Goal: Information Seeking & Learning: Get advice/opinions

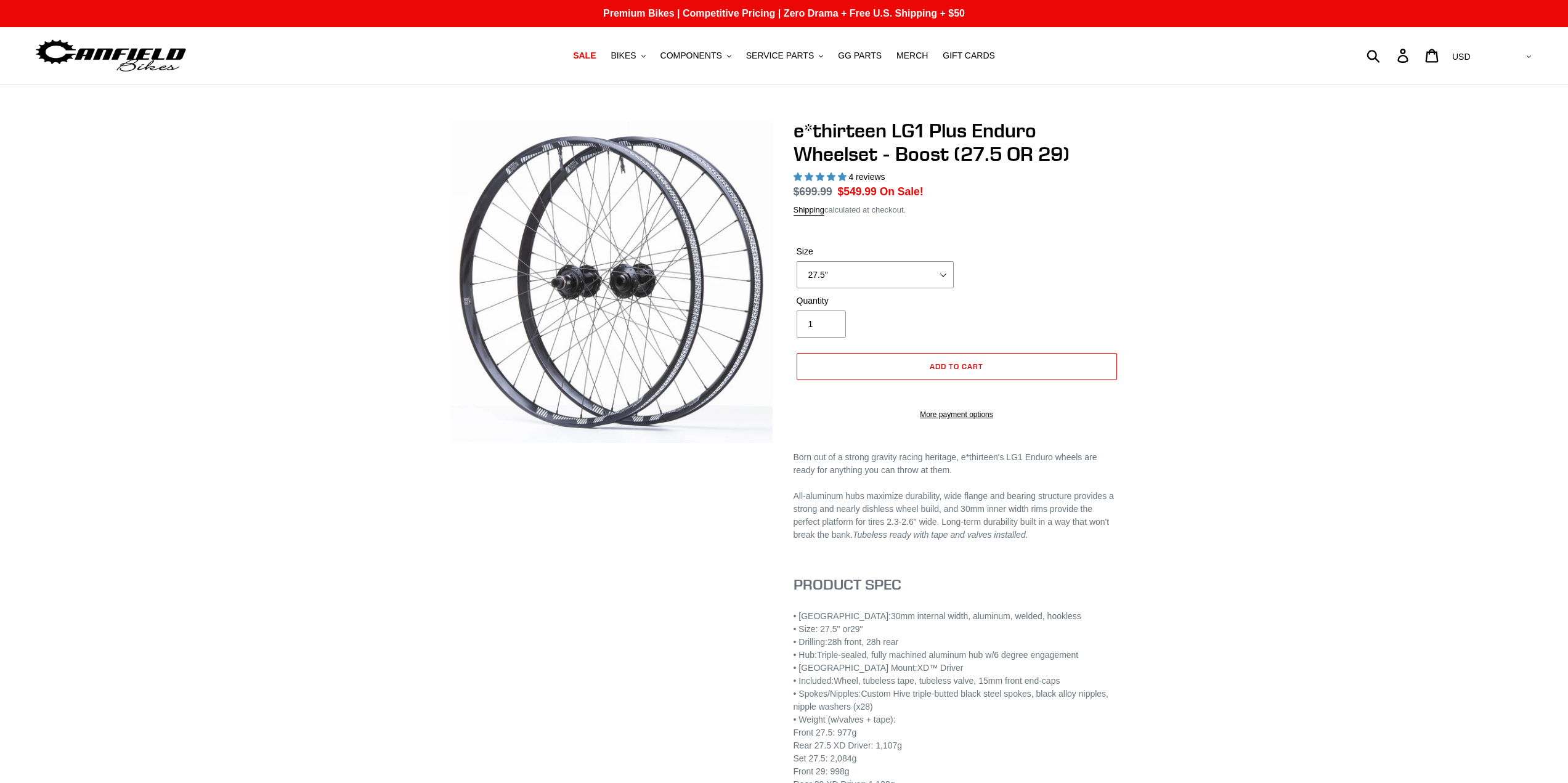
select select "highest-rating"
click at [909, 277] on select "27.5" 29"" at bounding box center [875, 274] width 157 height 27
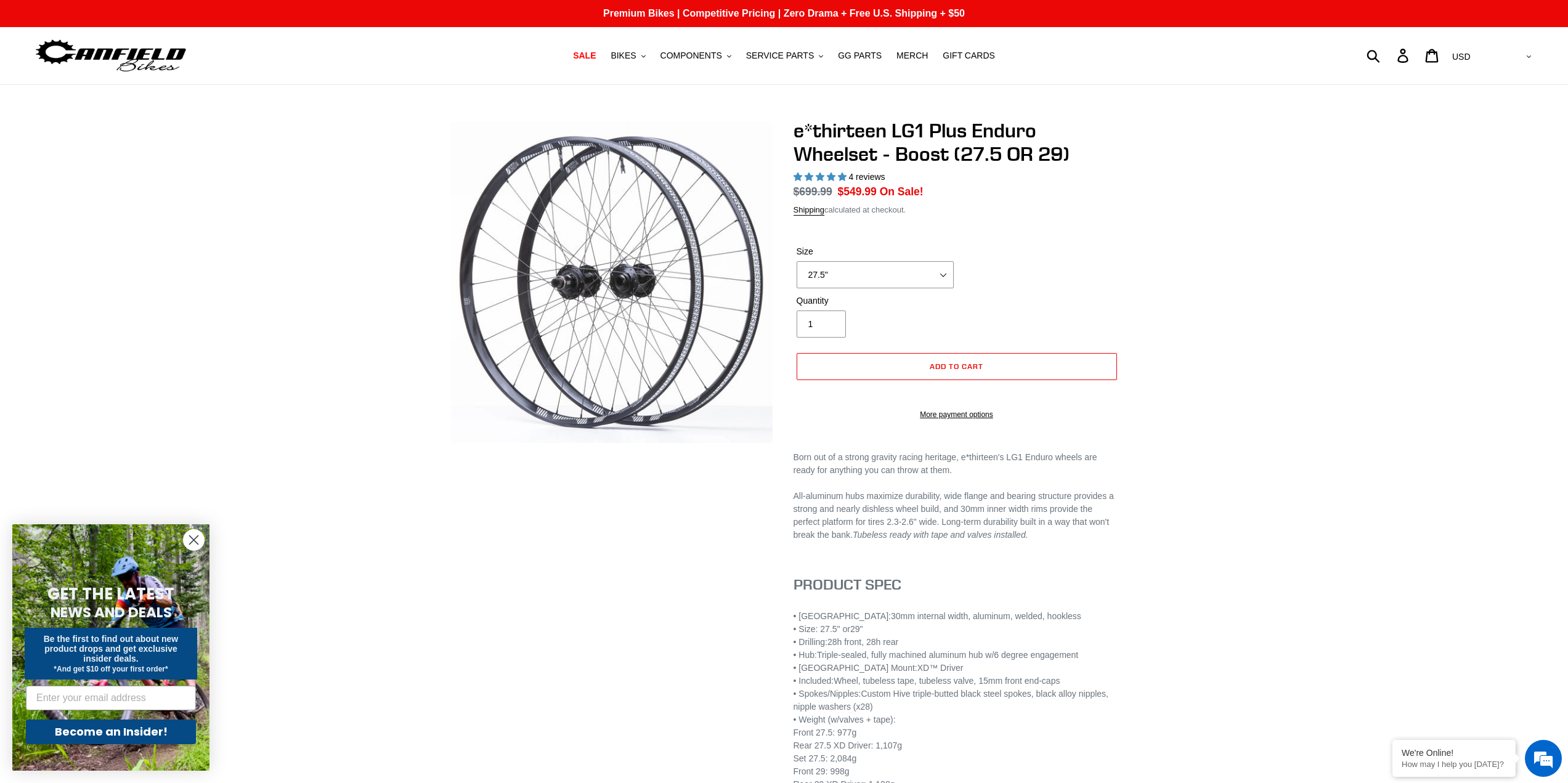
click at [1136, 265] on div "e*thirteen LG1 Plus Enduro Wheelset - Boost (27.5 OR 29) 4 reviews Regular pric…" at bounding box center [784, 468] width 740 height 698
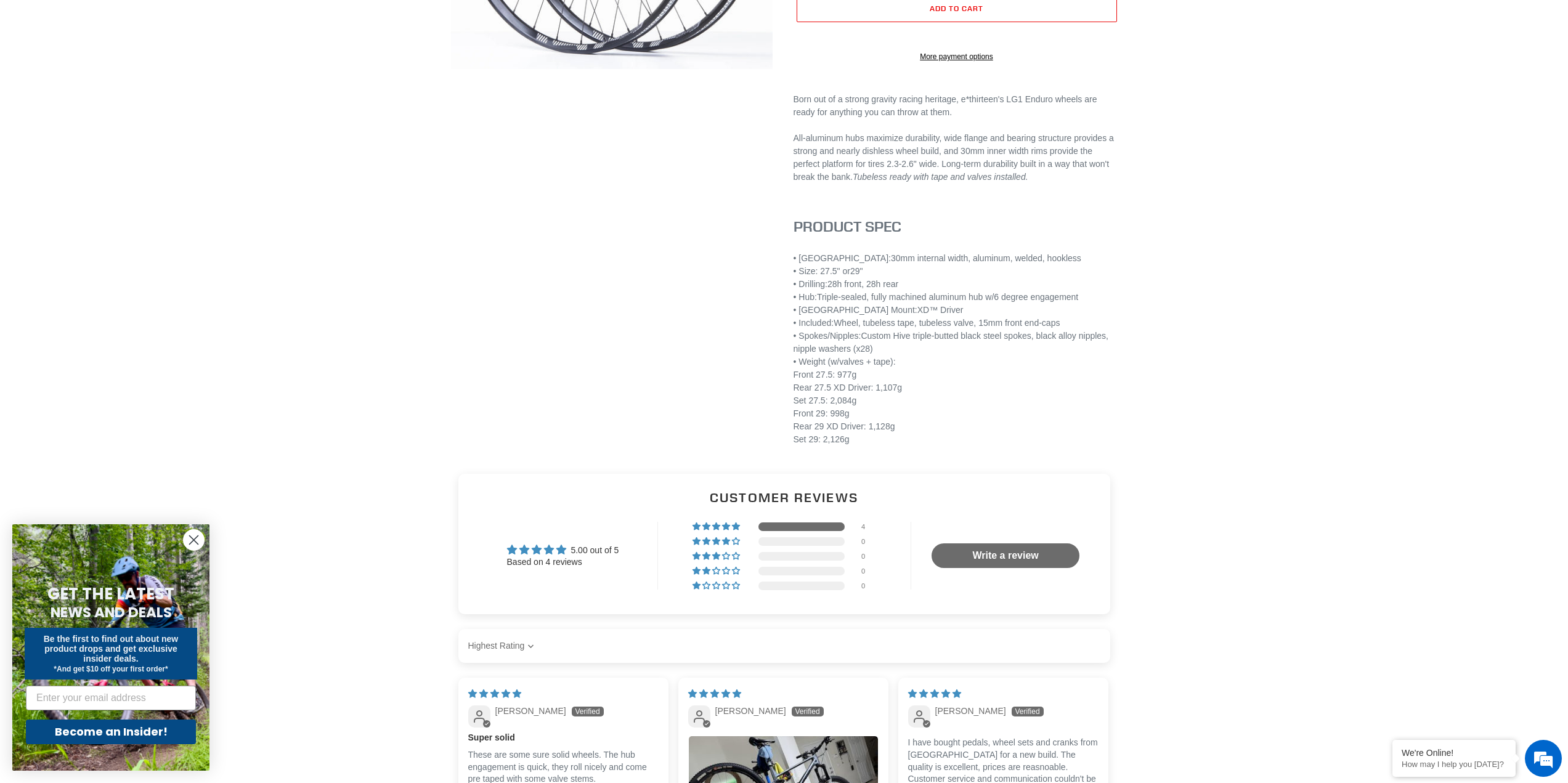
scroll to position [145, 0]
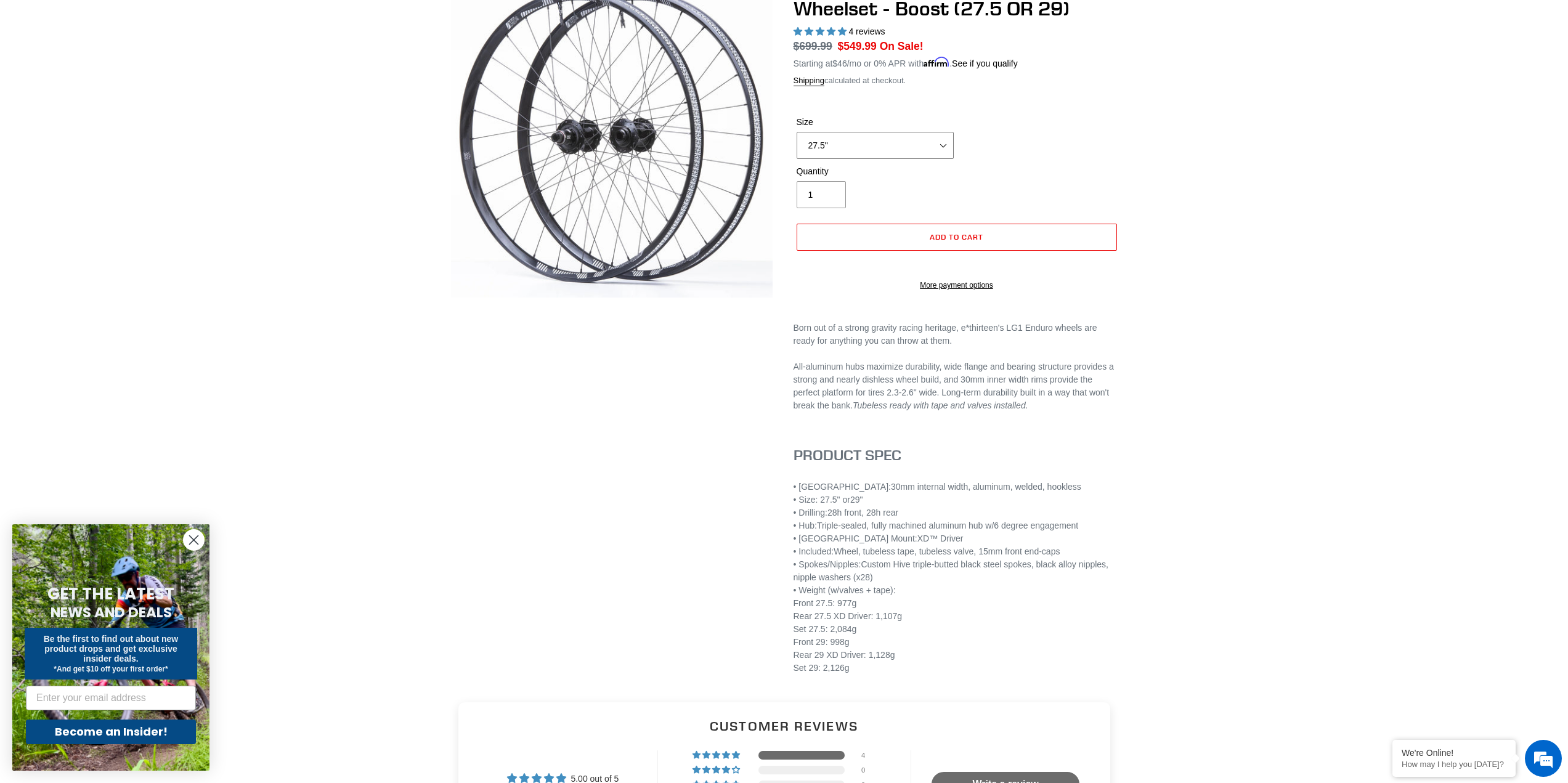
click at [861, 147] on select "27.5" 29"" at bounding box center [875, 144] width 157 height 27
select select "29""
click at [797, 131] on select "27.5" 29"" at bounding box center [875, 144] width 157 height 27
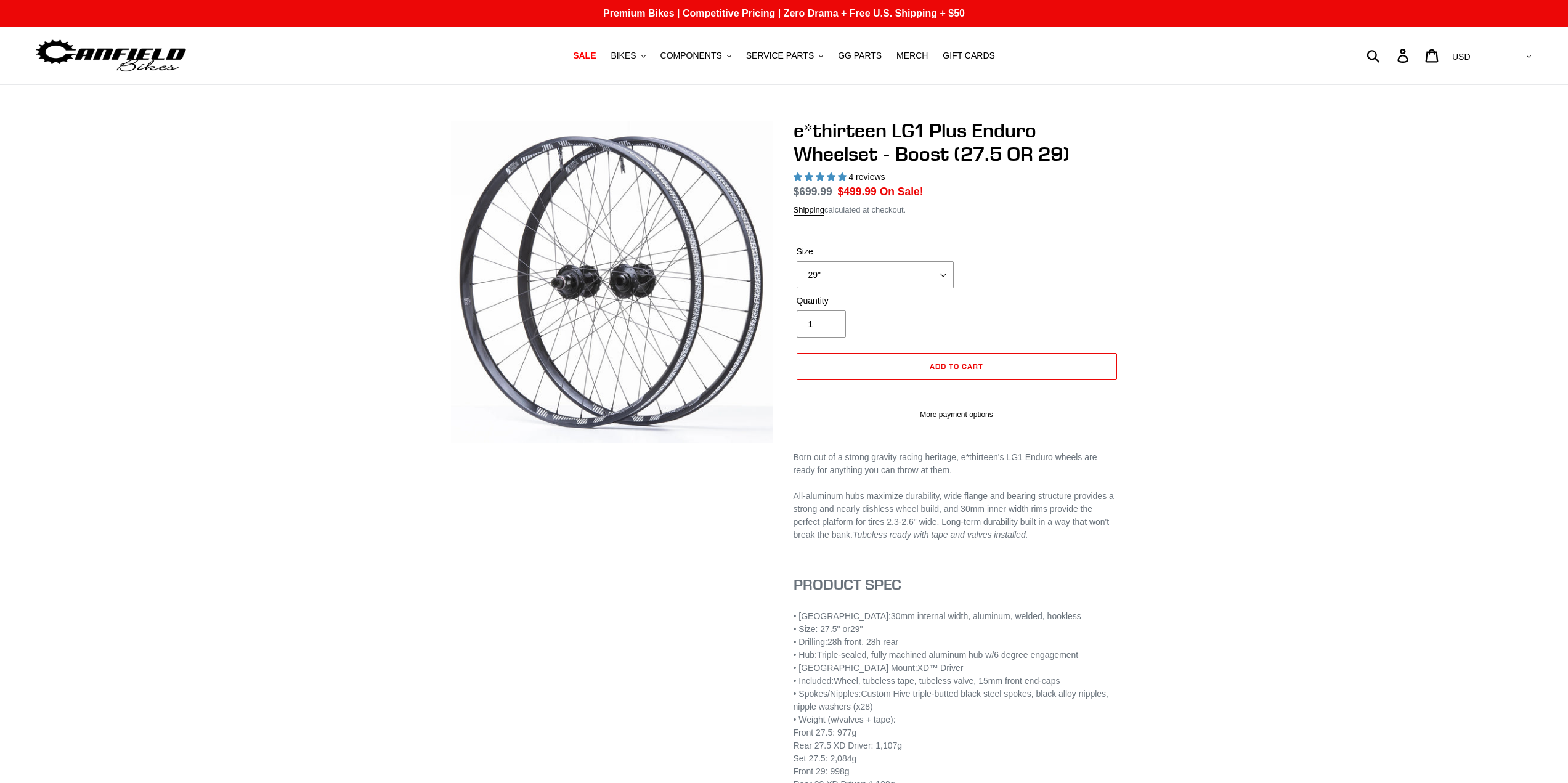
select select "highest-rating"
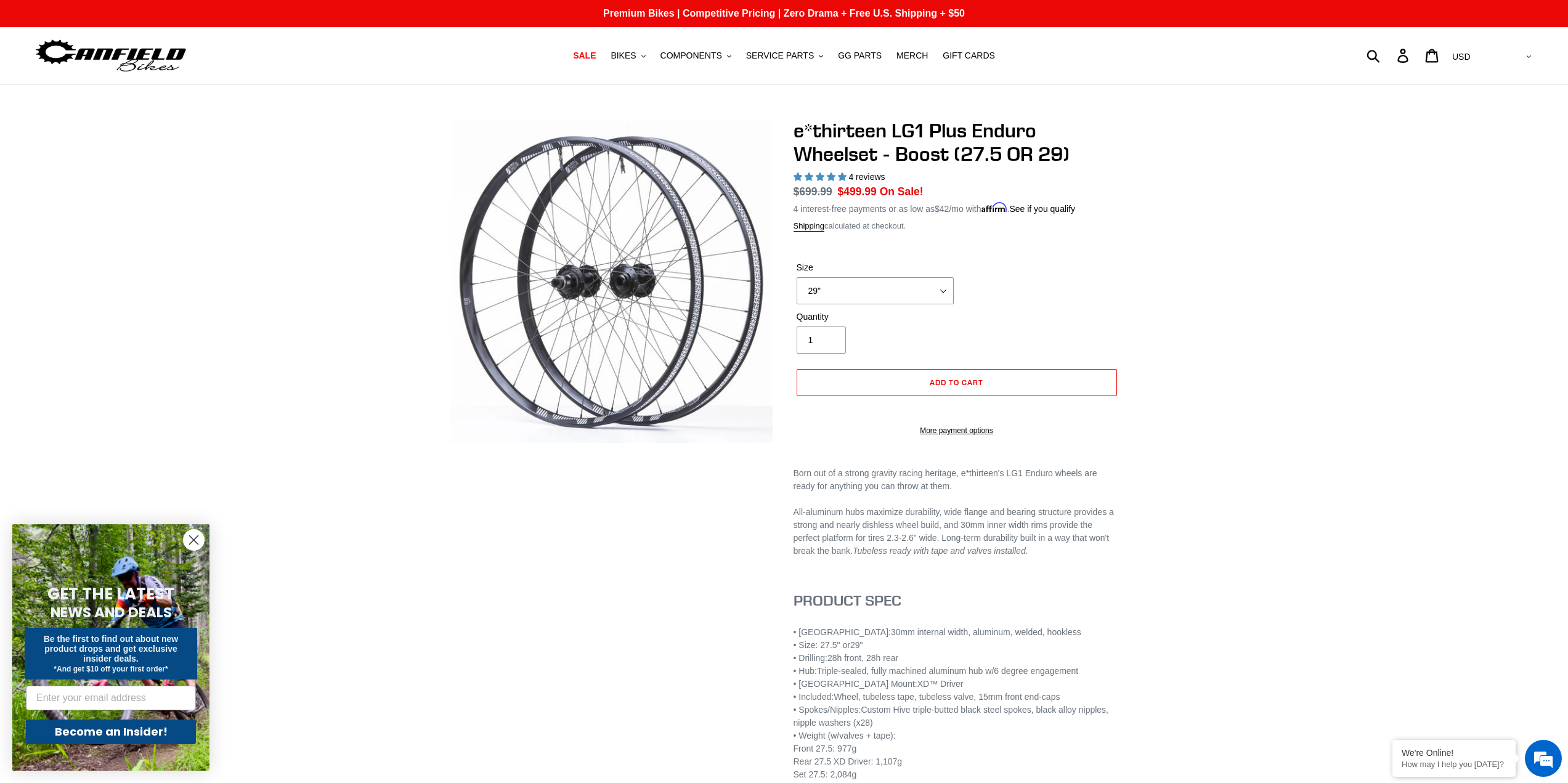
click at [197, 538] on icon "Close dialog" at bounding box center [193, 539] width 8 height 8
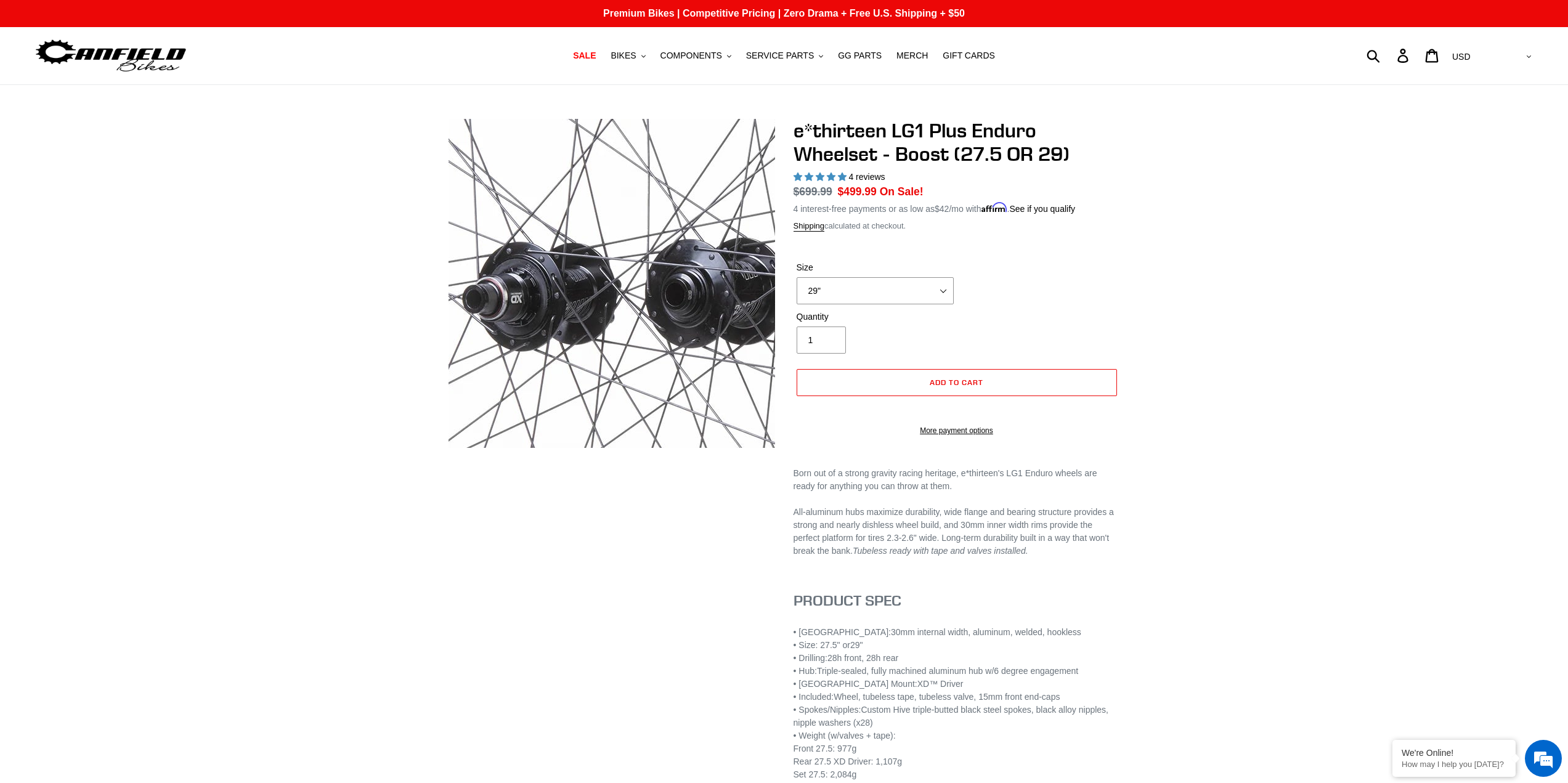
click at [592, 277] on img at bounding box center [653, 297] width 1009 height 1009
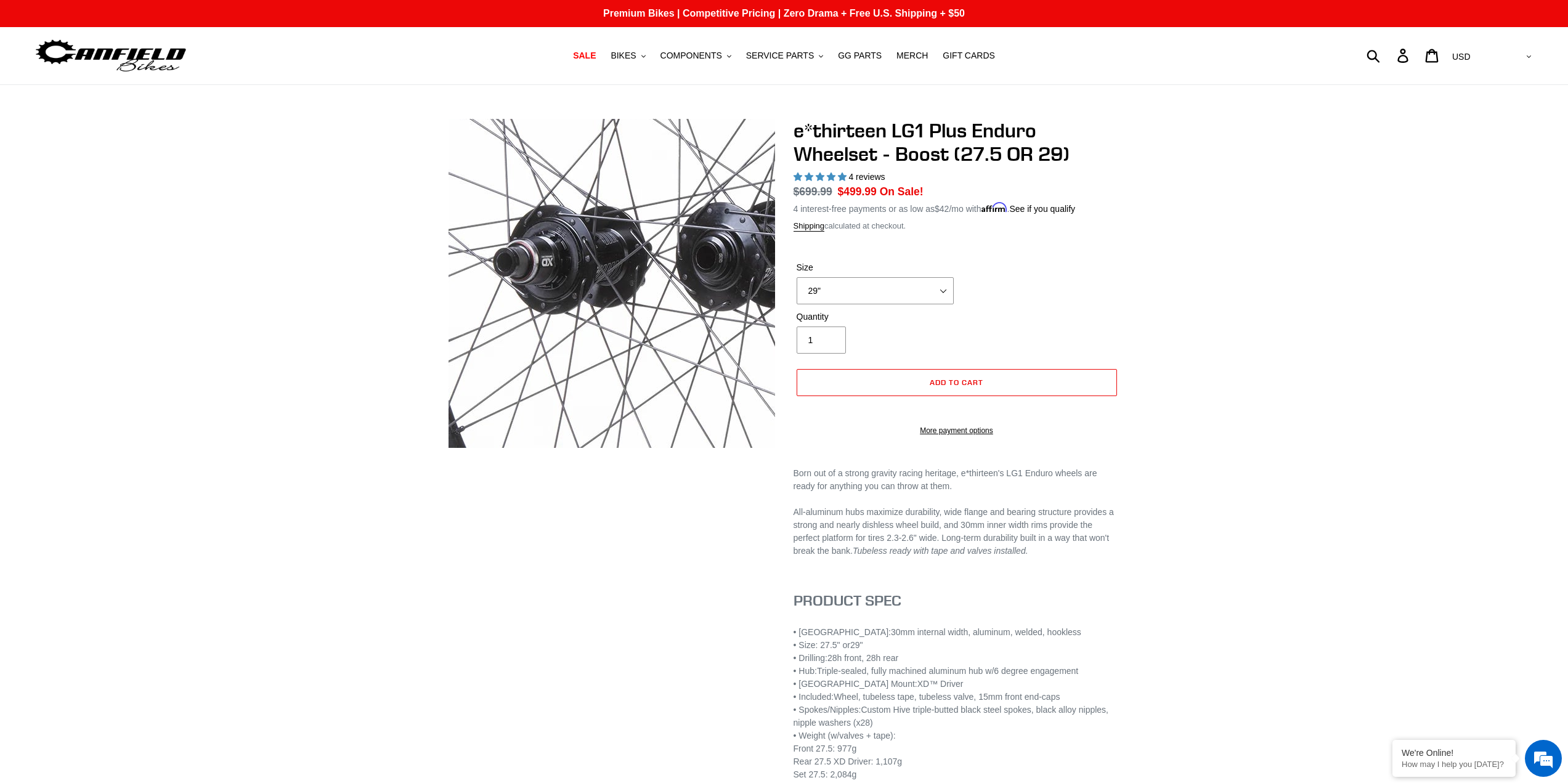
click at [577, 294] on img at bounding box center [683, 260] width 1009 height 1009
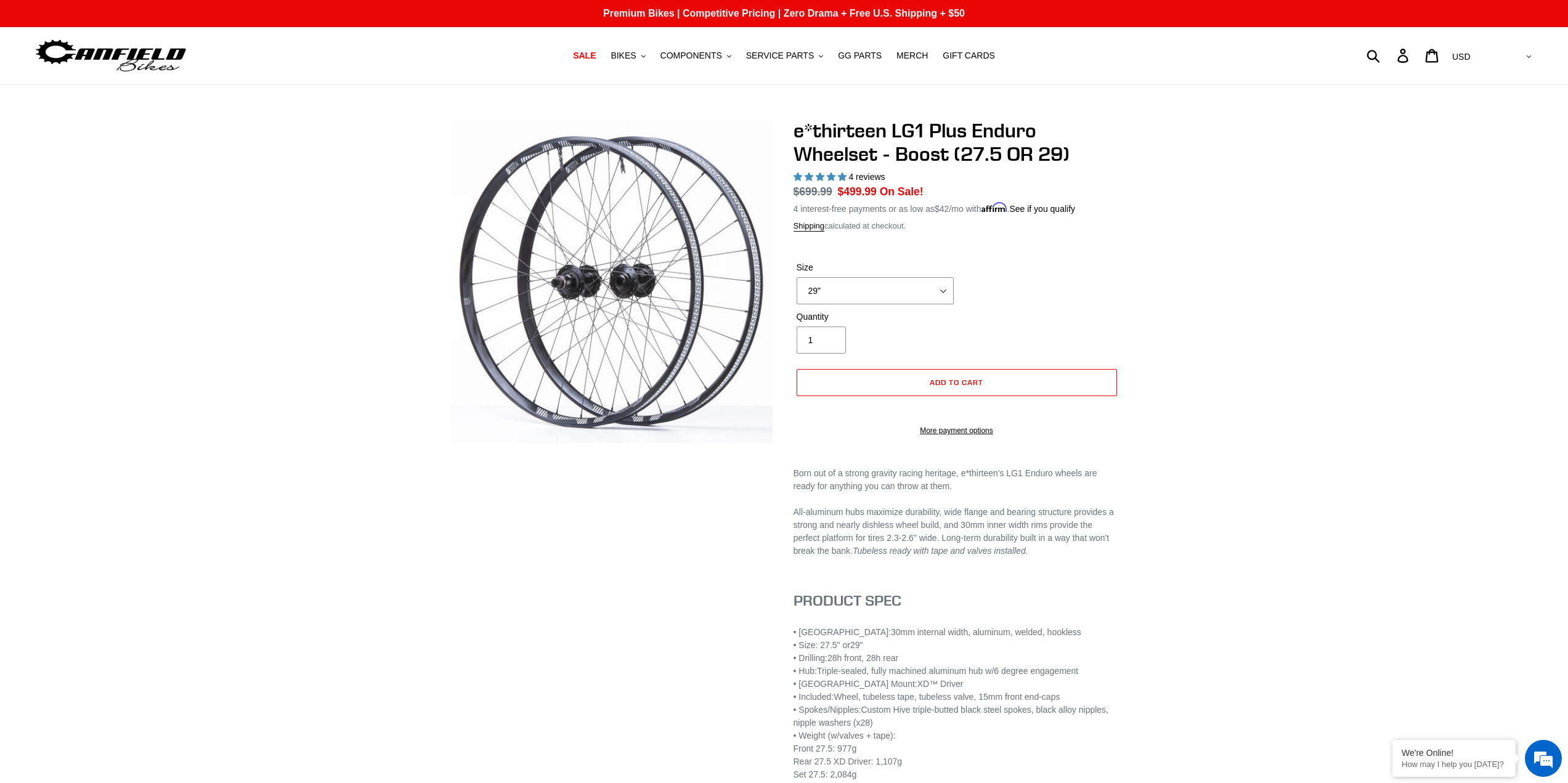
click at [1280, 216] on div "e*thirteen LG1 Plus Enduro Wheelset - Boost (27.5 OR 29) 4 reviews Regular pric…" at bounding box center [784, 476] width 1568 height 715
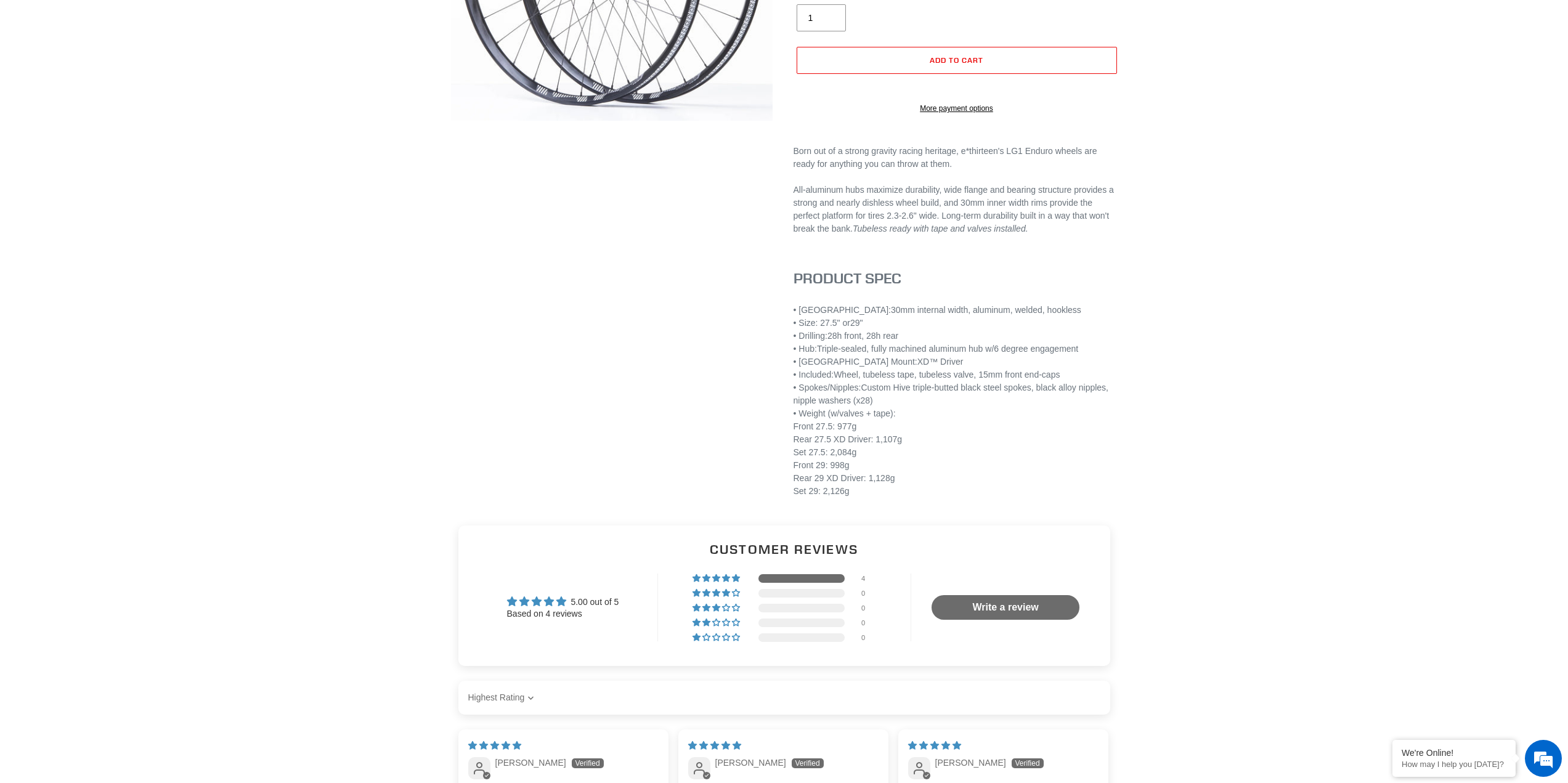
scroll to position [369, 0]
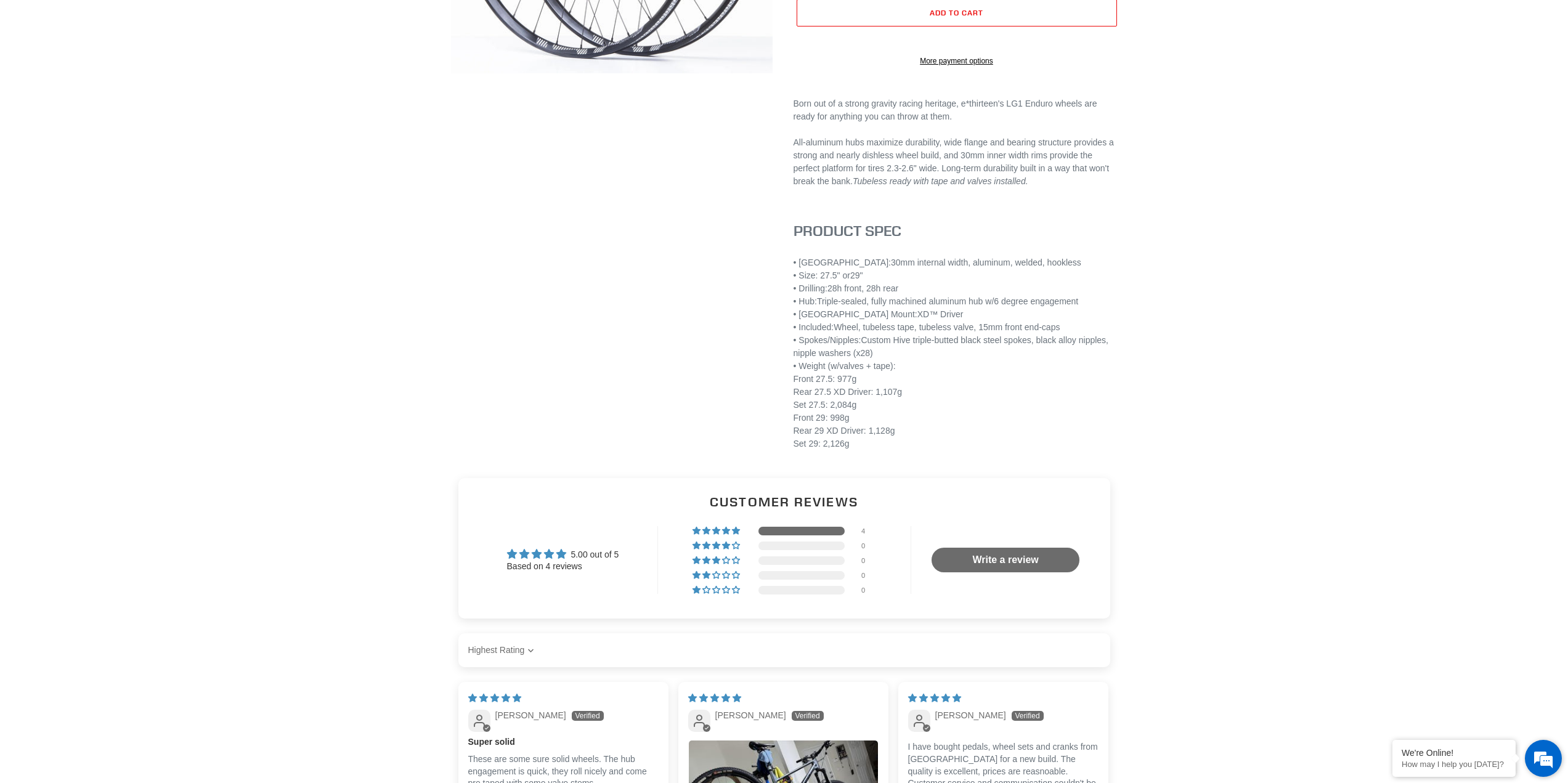
click at [1553, 765] on em at bounding box center [1543, 758] width 33 height 33
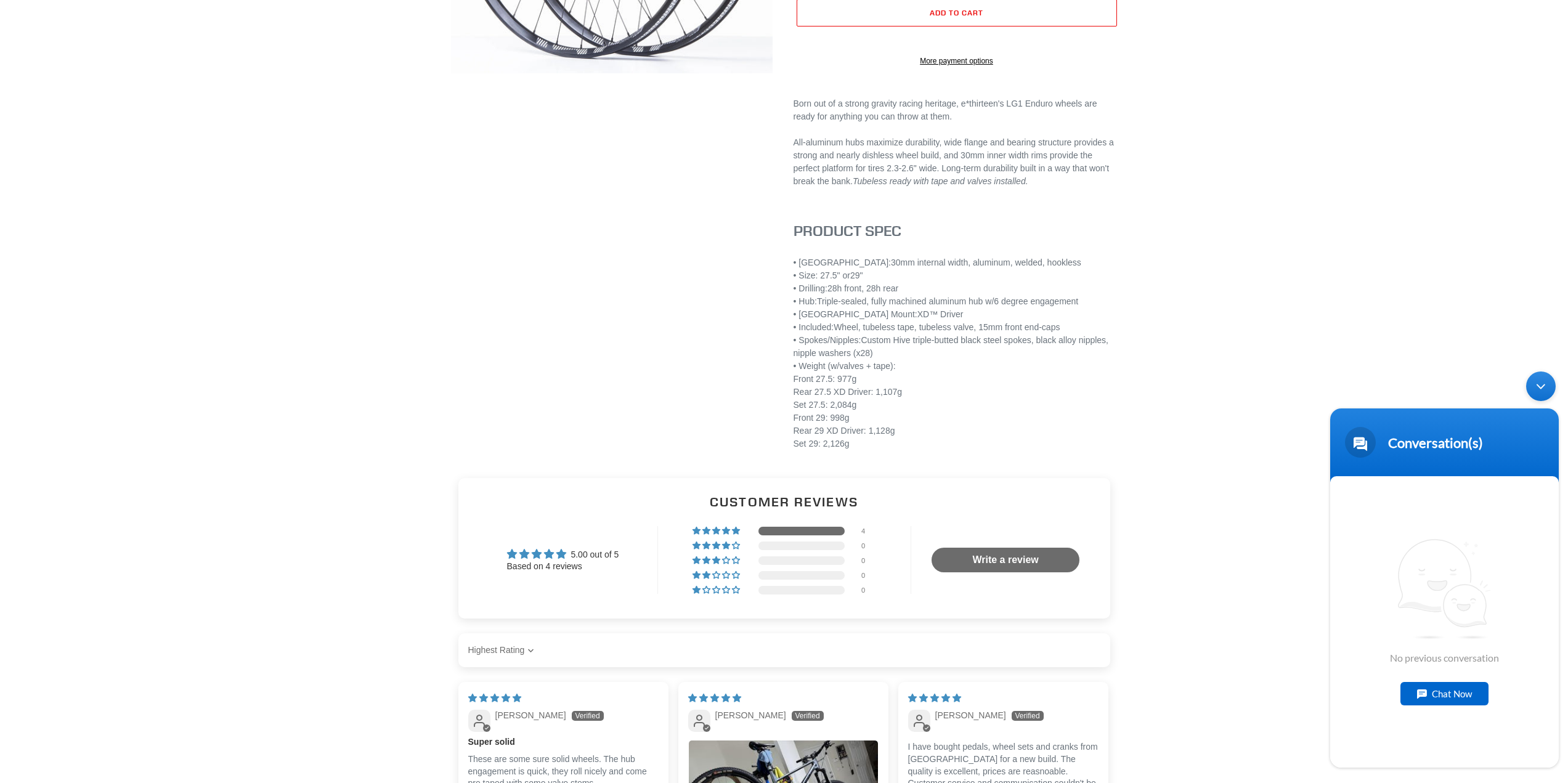
click at [1411, 697] on div "Chat Now" at bounding box center [1445, 693] width 88 height 23
type textarea "T"
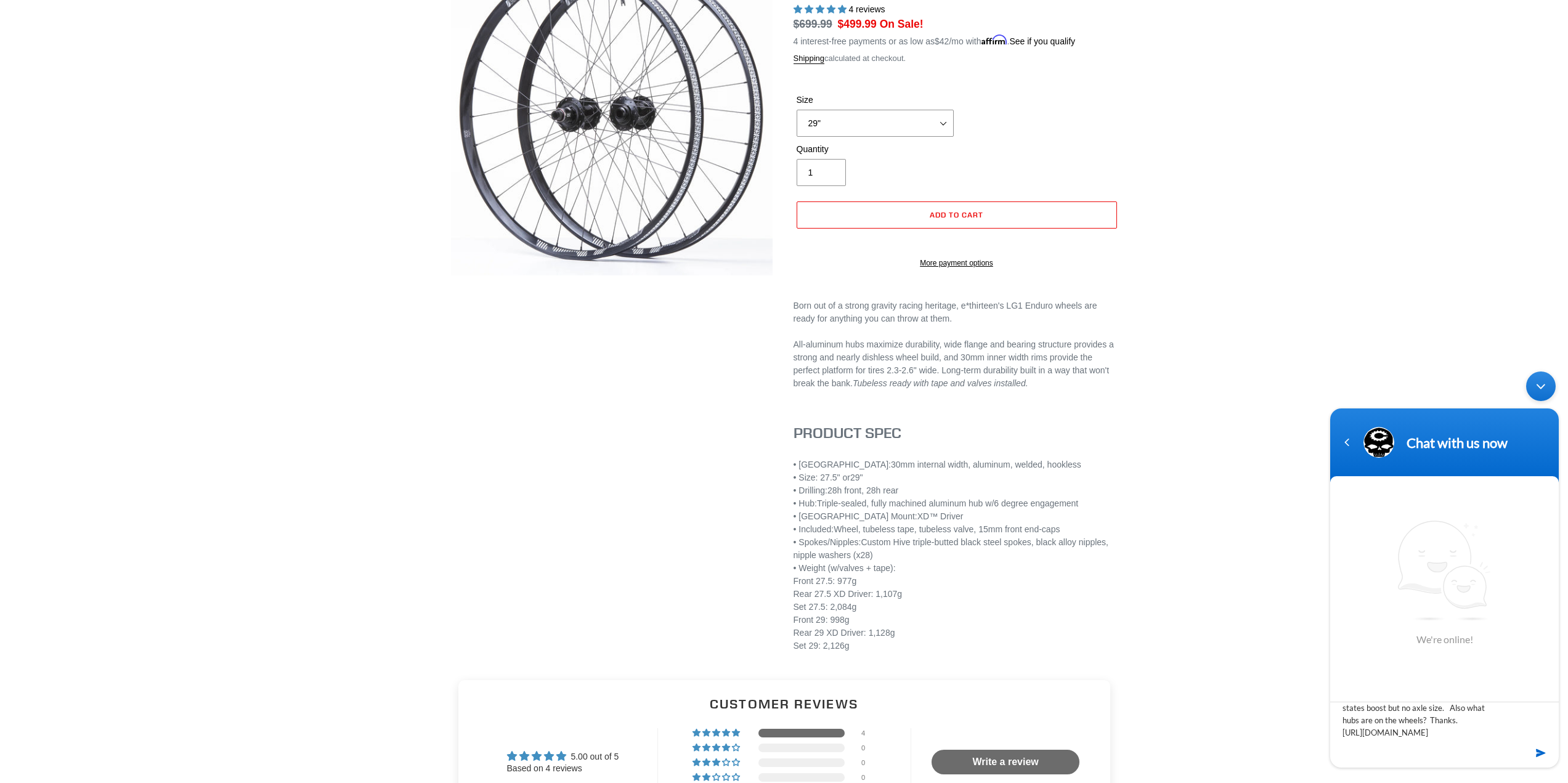
scroll to position [185, 0]
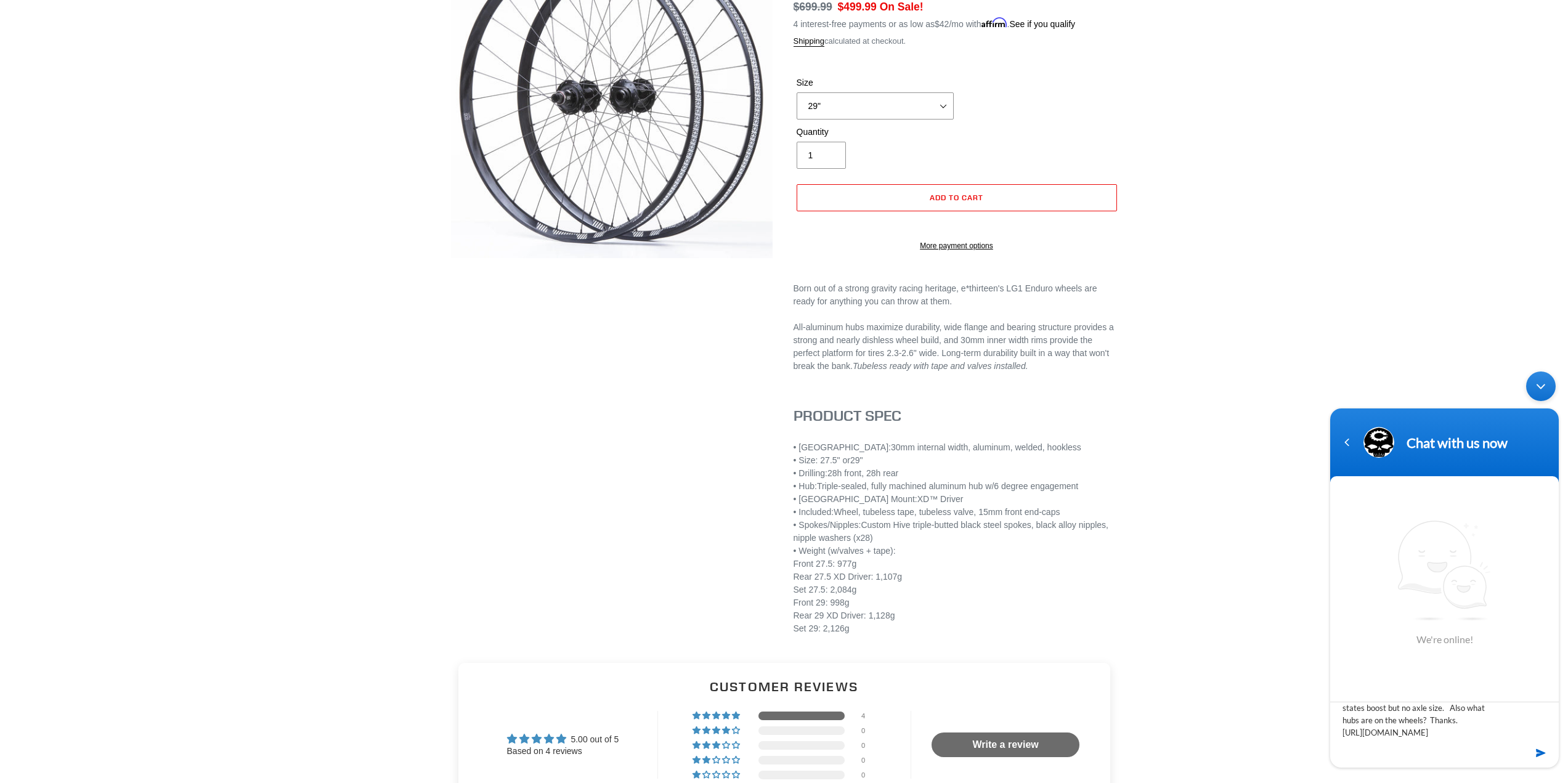
type textarea "I would like more information the the Ethirteen LG1 wheelset on your site. It j…"
click at [1538, 750] on em at bounding box center [1541, 754] width 12 height 17
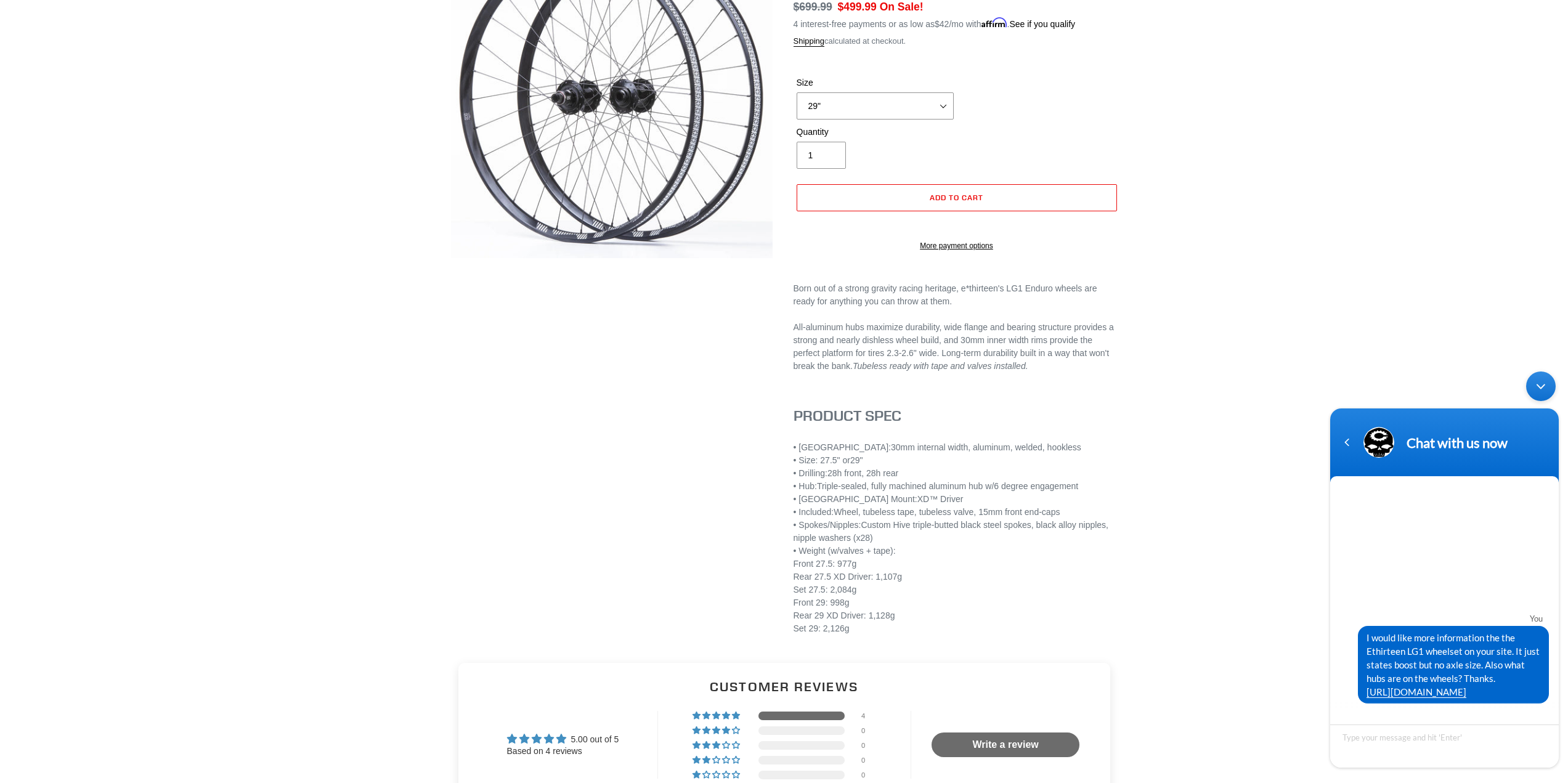
scroll to position [48, 0]
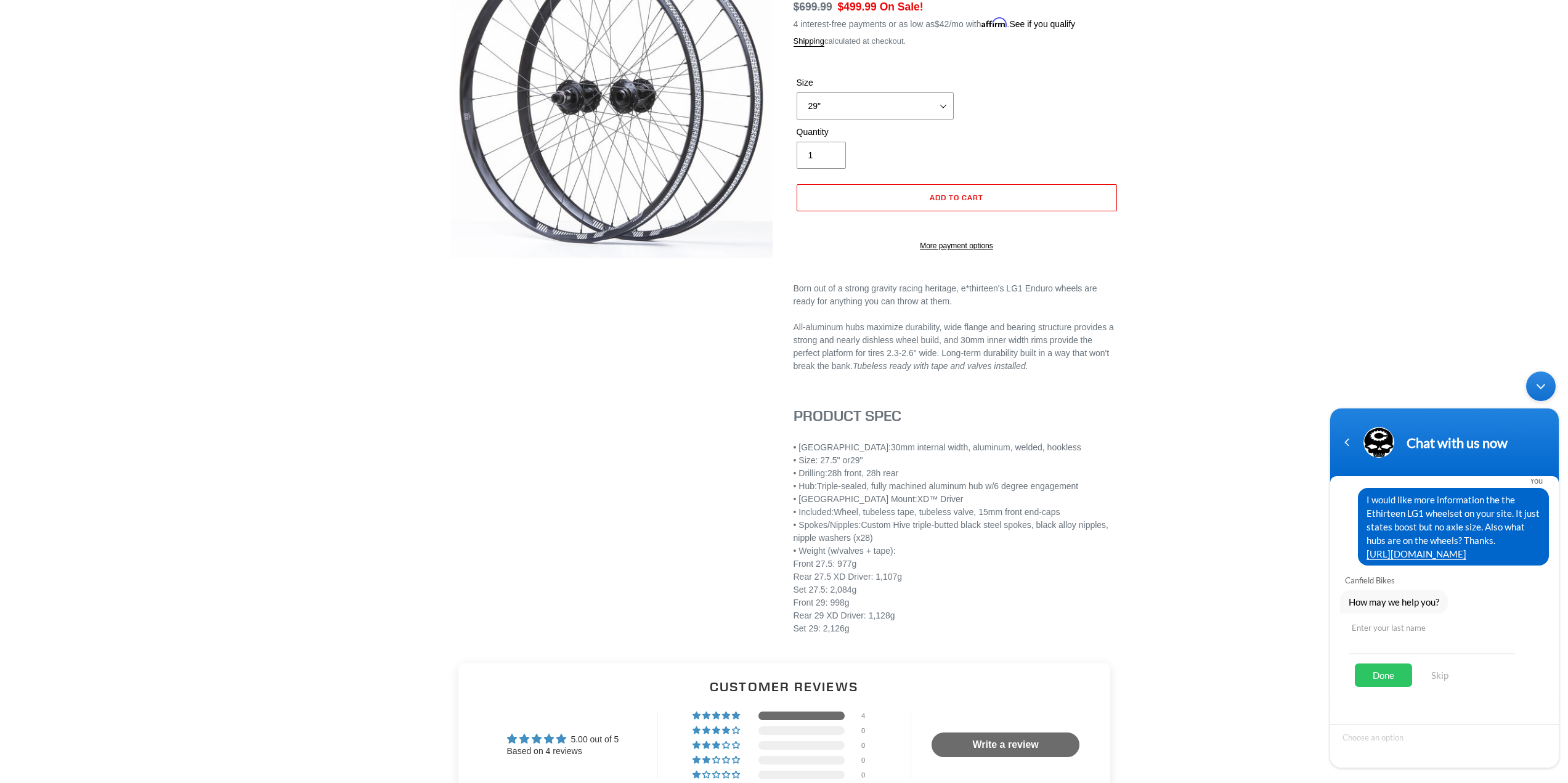
click at [1405, 645] on input "text" at bounding box center [1432, 640] width 166 height 29
type input "James"
click at [1395, 670] on div "Done" at bounding box center [1383, 675] width 57 height 23
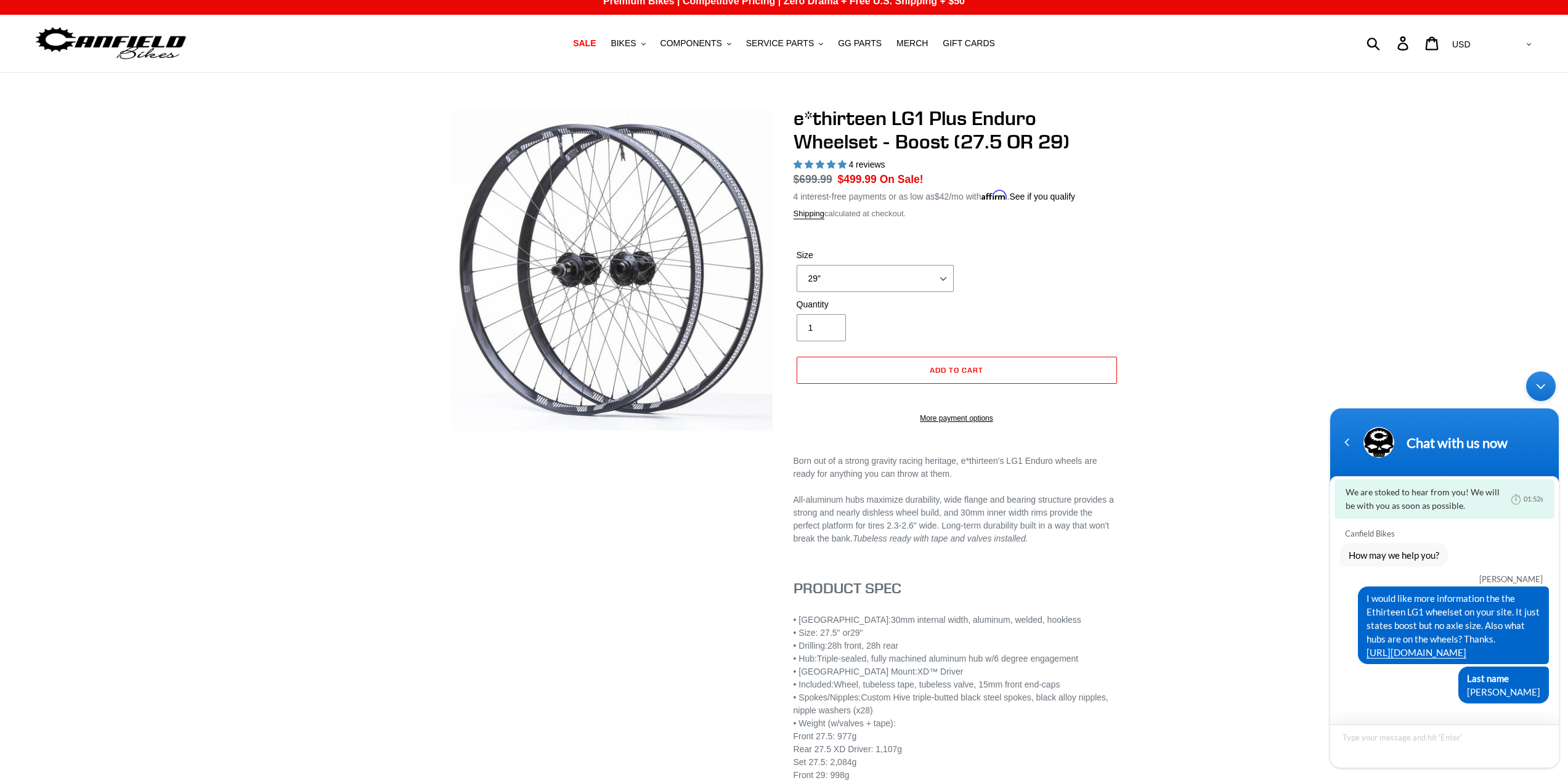
scroll to position [0, 0]
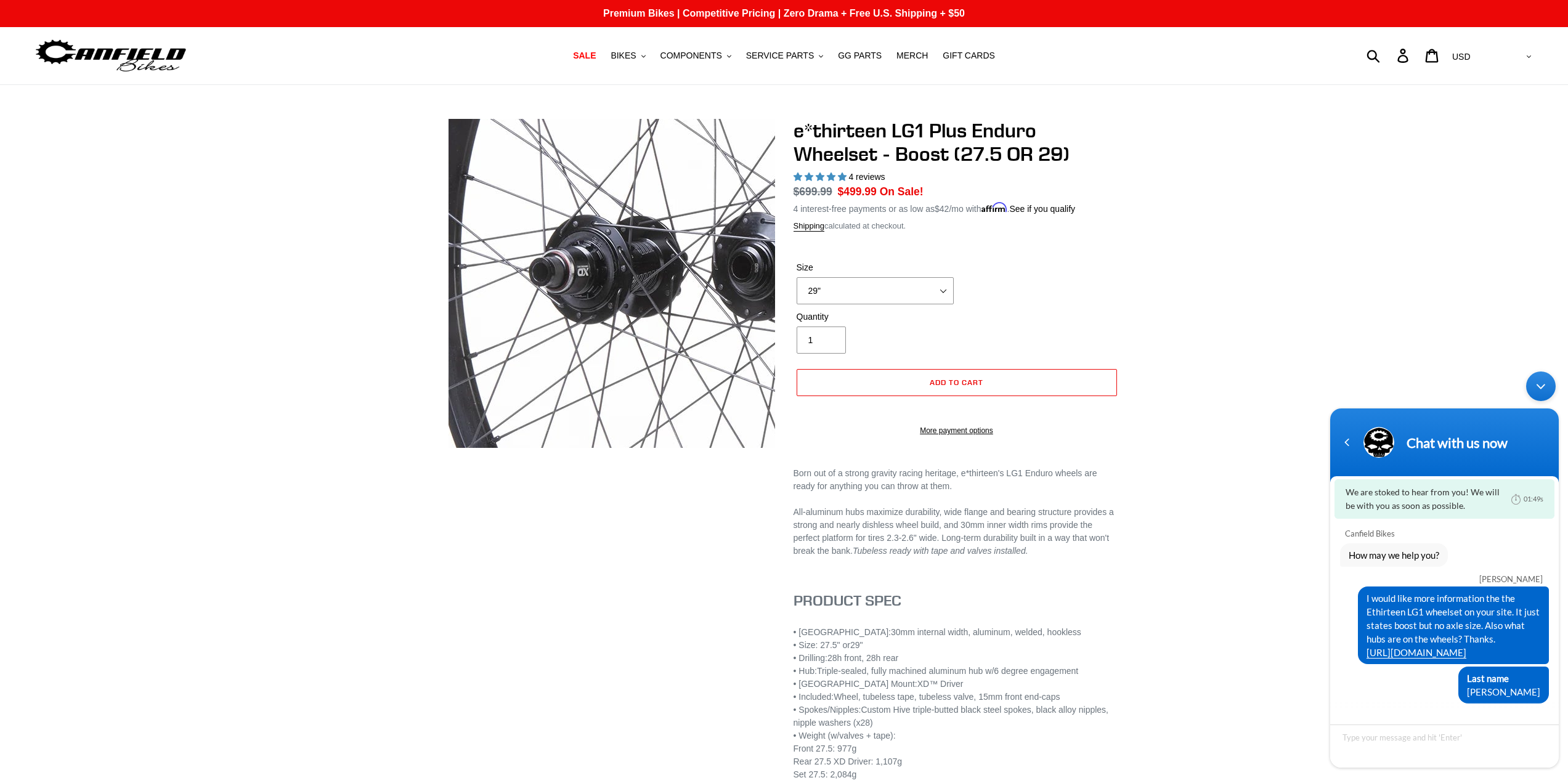
click at [560, 289] on img at bounding box center [719, 270] width 1009 height 1009
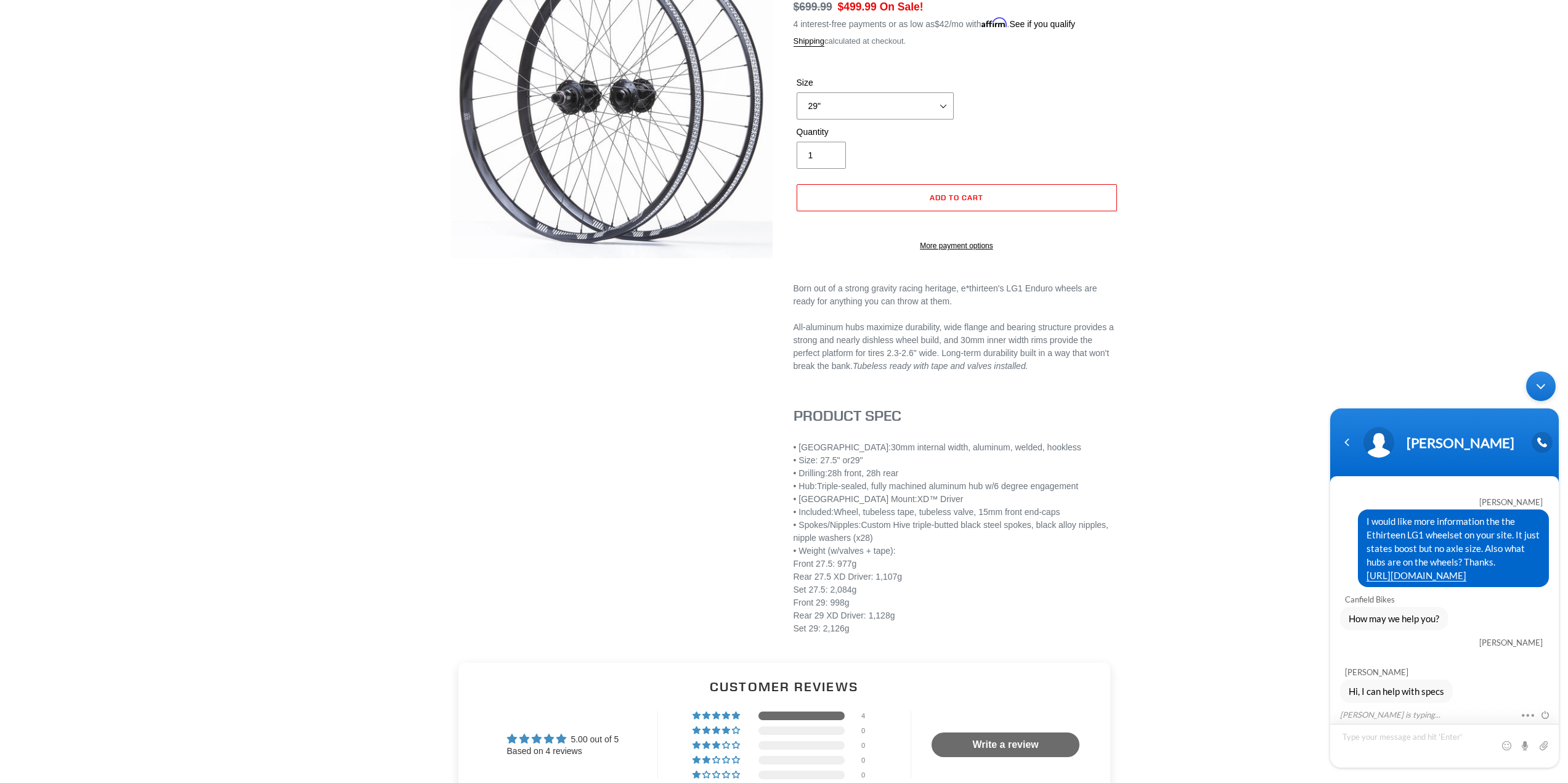
scroll to position [26, 0]
type textarea "Thanks Lance."
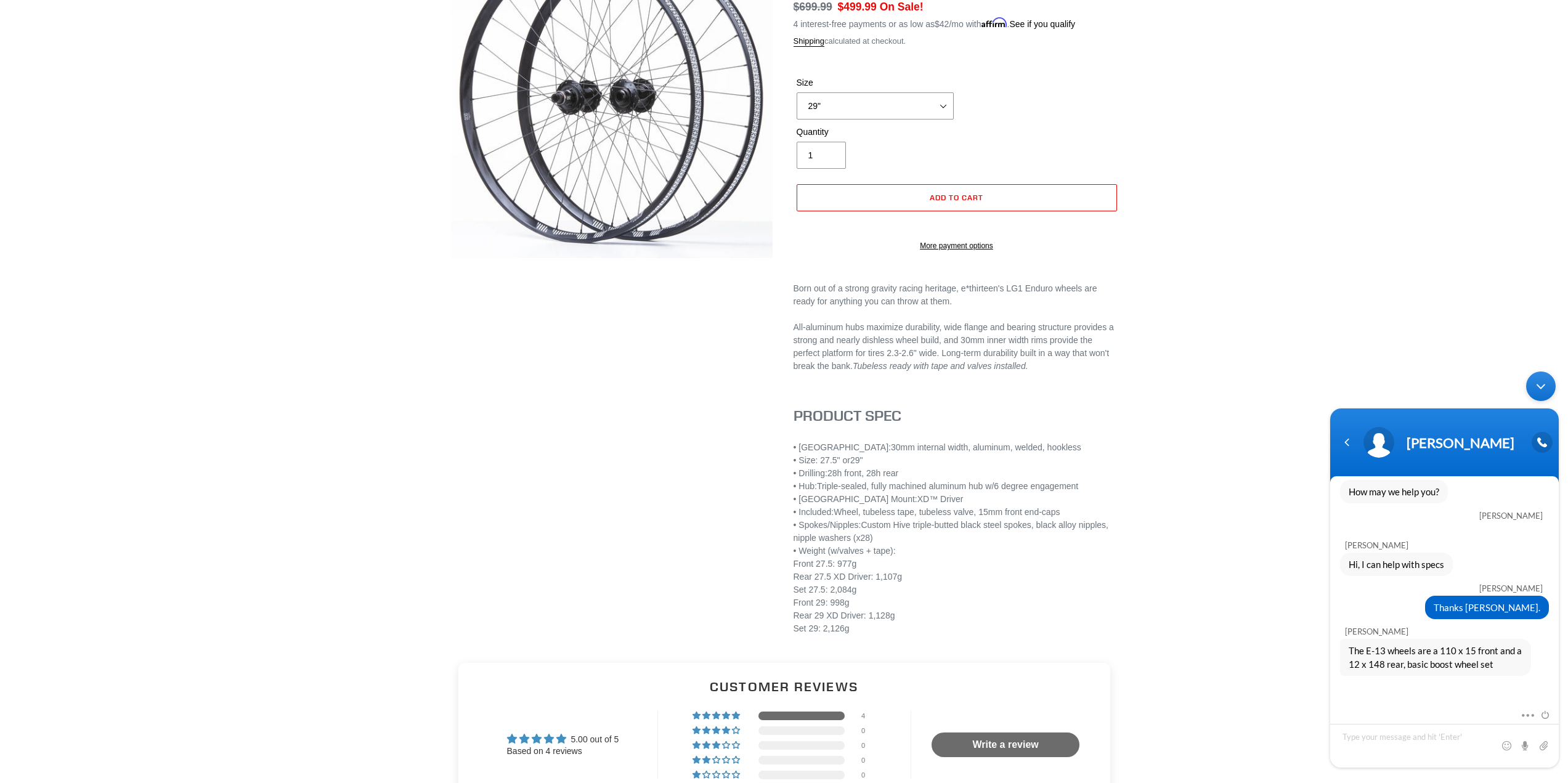
scroll to position [178, 0]
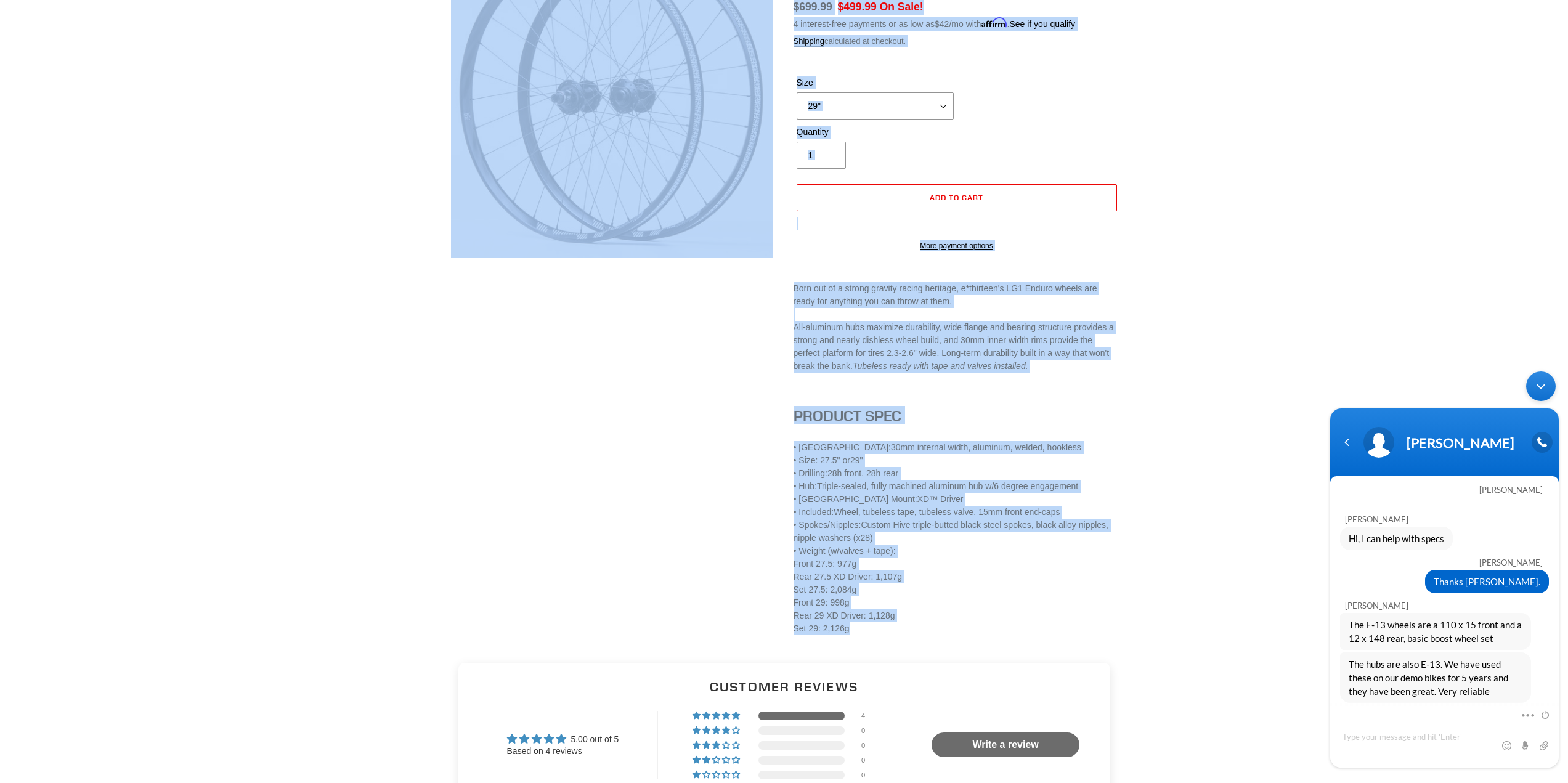
drag, startPoint x: 210, startPoint y: 451, endPoint x: 202, endPoint y: 474, distance: 24.4
click at [192, 488] on div "e*thirteen LG1 Plus Enduro Wheelset - Boost (27.5 OR 29) 4 reviews Regular pric…" at bounding box center [784, 291] width 1568 height 715
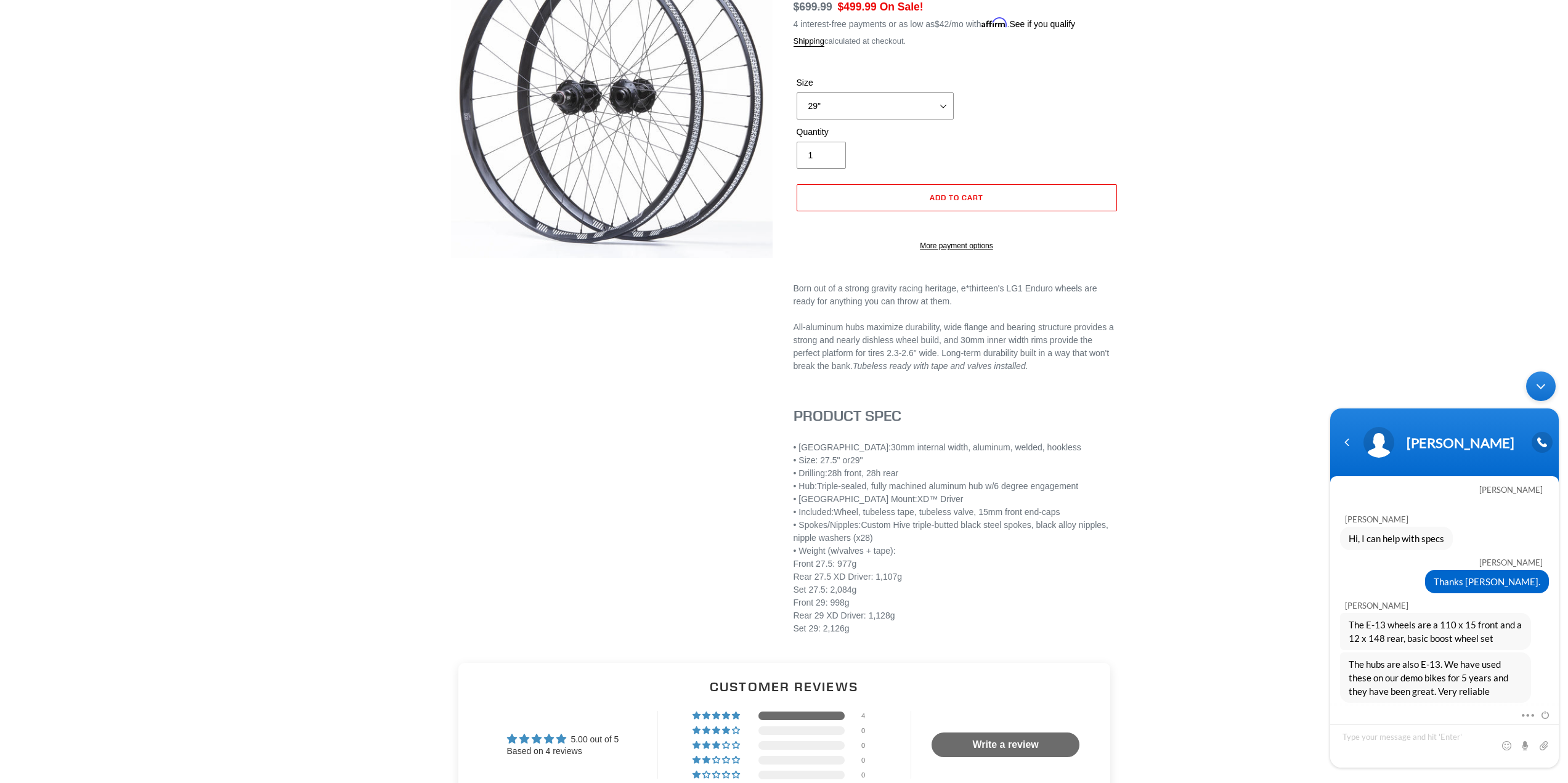
click at [444, 432] on div "e*thirteen LG1 Plus Enduro Wheelset - Boost (27.5 OR 29) 4 reviews Regular pric…" at bounding box center [775, 291] width 690 height 715
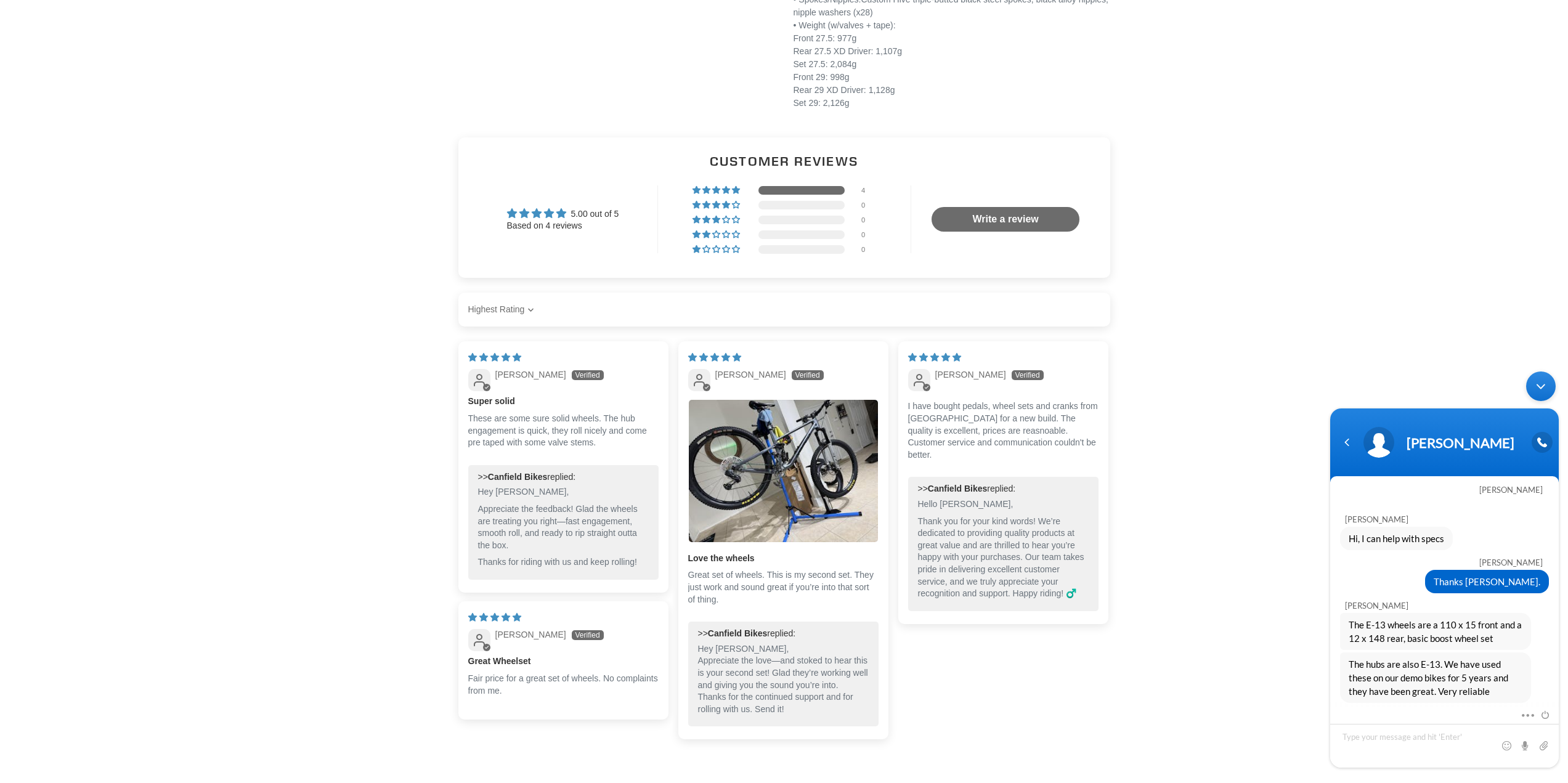
scroll to position [740, 0]
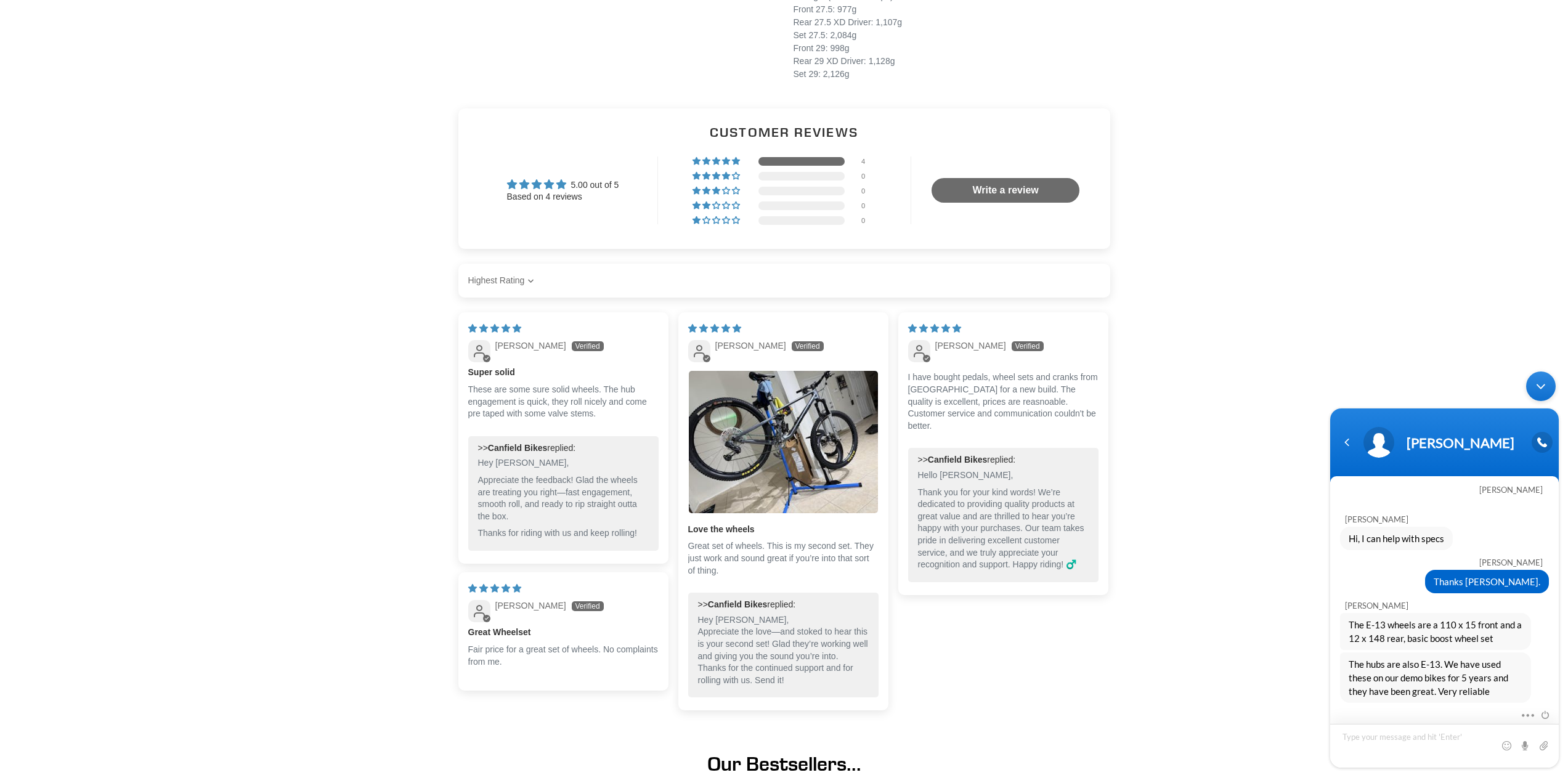
click at [1379, 735] on textarea "Type your message and hit 'Enter'" at bounding box center [1445, 746] width 229 height 44
type textarea "Thank you."
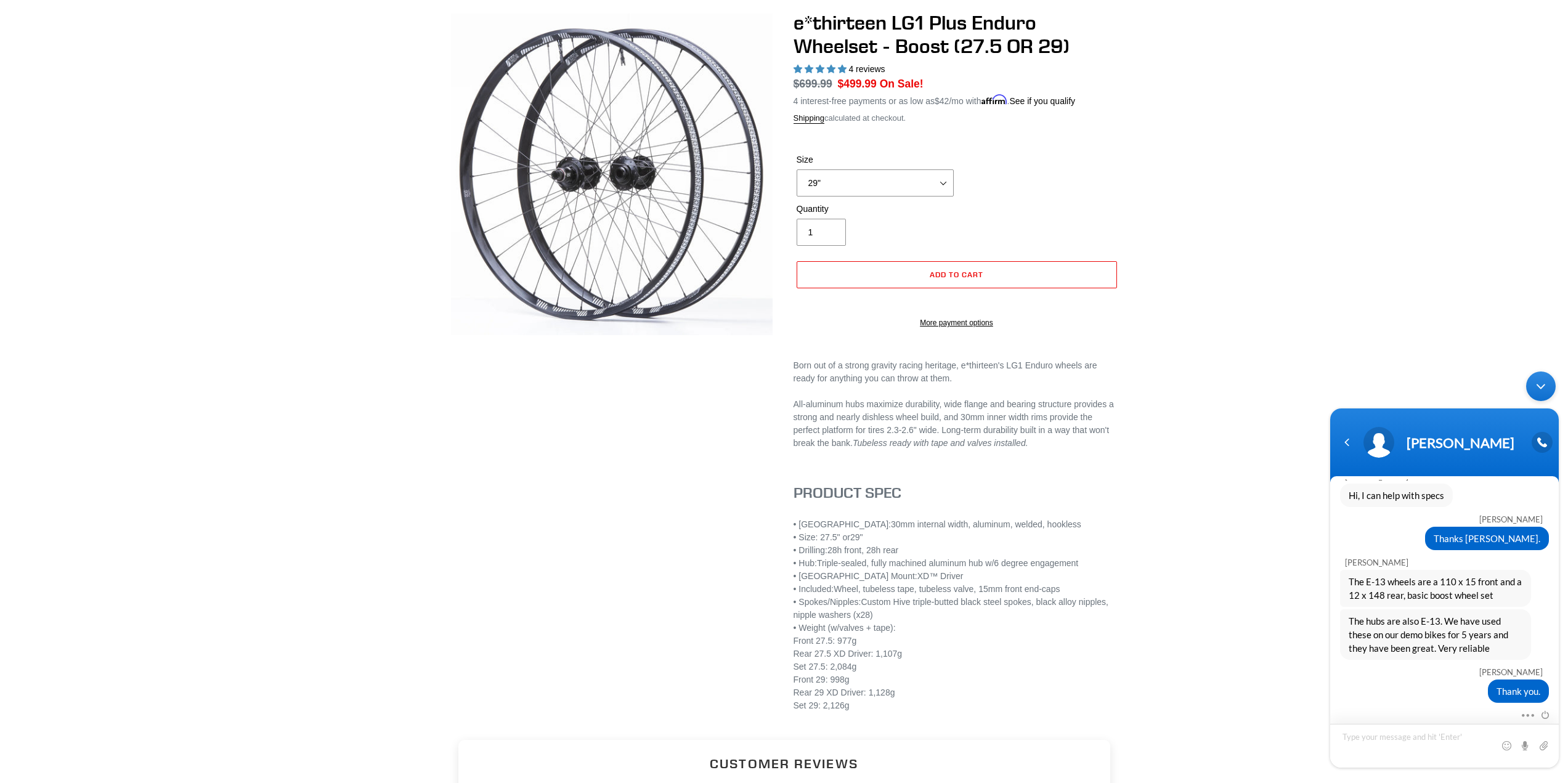
scroll to position [0, 0]
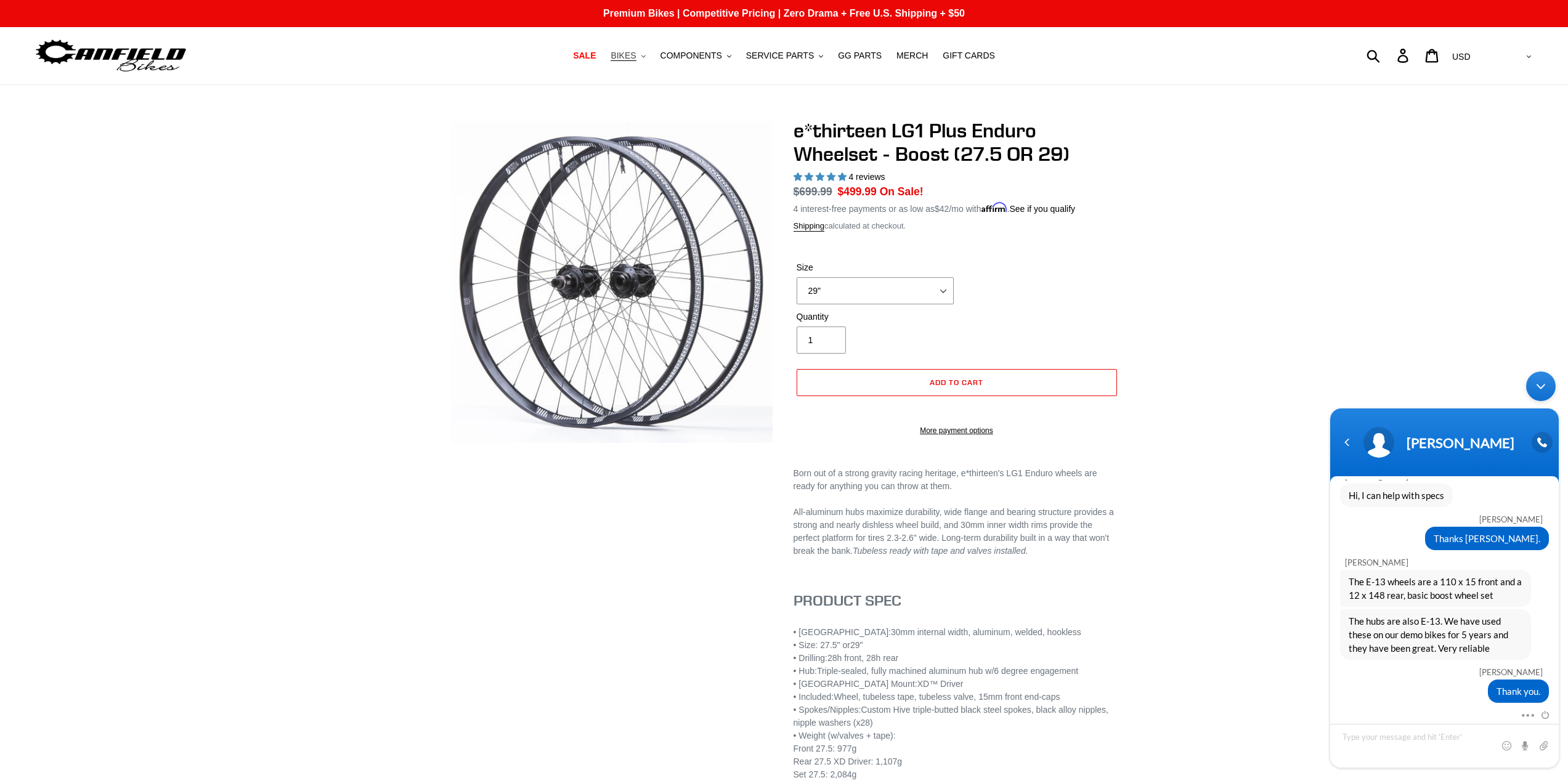
click at [634, 55] on span "BIKES" at bounding box center [622, 55] width 25 height 10
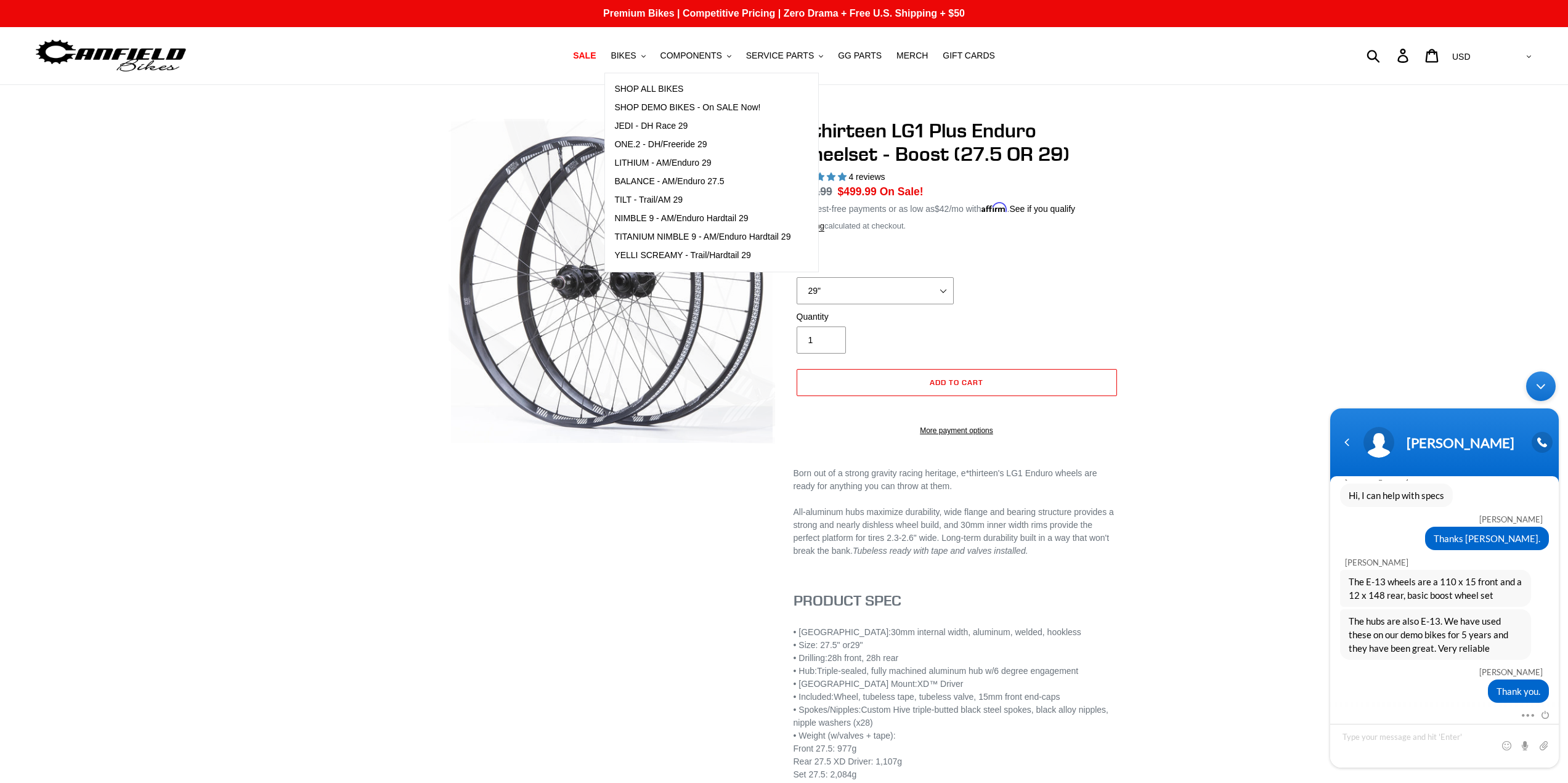
drag, startPoint x: 398, startPoint y: 511, endPoint x: 386, endPoint y: 526, distance: 19.2
click at [386, 526] on div "e*thirteen LG1 Plus Enduro Wheelset - Boost (27.5 OR 29) 4 reviews Regular pric…" at bounding box center [784, 476] width 1568 height 715
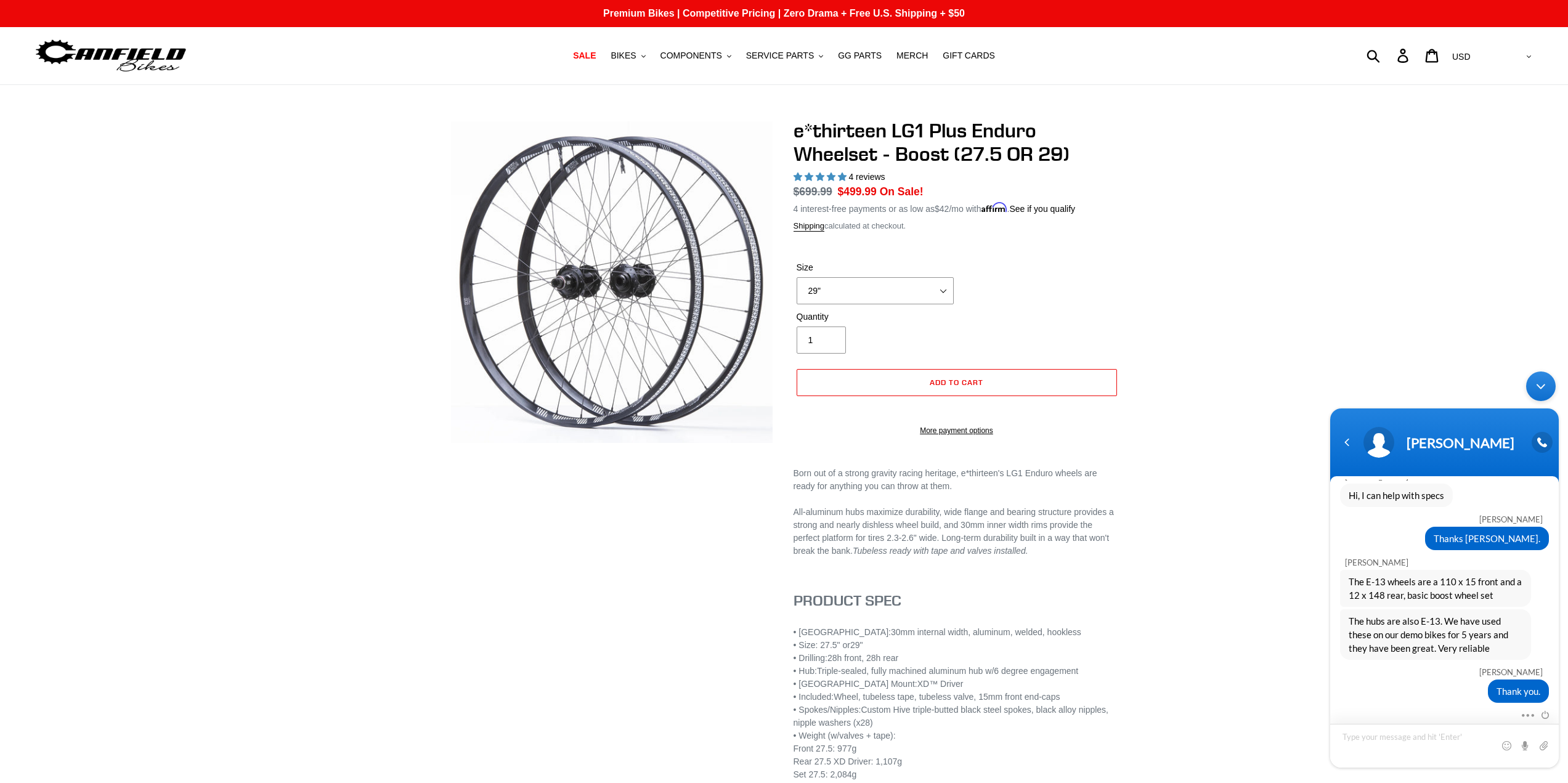
click at [1413, 726] on textarea "Type your message and hit 'Enter'" at bounding box center [1445, 746] width 229 height 44
type textarea "Appreciate your time and your bikes!"
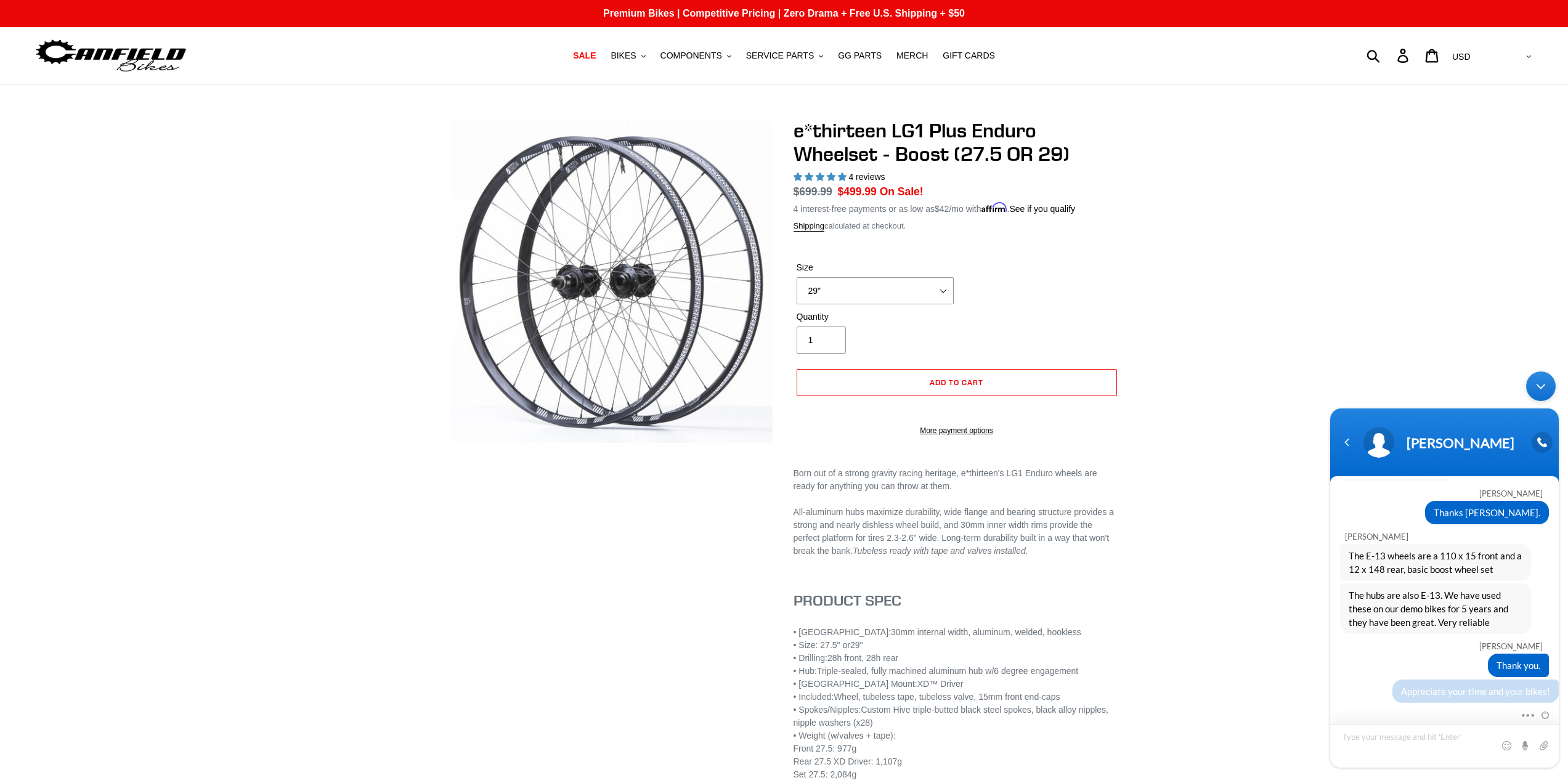
scroll to position [248, 0]
drag, startPoint x: 368, startPoint y: 454, endPoint x: 307, endPoint y: 481, distance: 66.7
click at [358, 462] on div "e*thirteen LG1 Plus Enduro Wheelset - Boost (27.5 OR 29) 4 reviews Regular pric…" at bounding box center [784, 476] width 1568 height 715
click at [1540, 387] on div "Minimize live chat window" at bounding box center [1541, 386] width 29 height 29
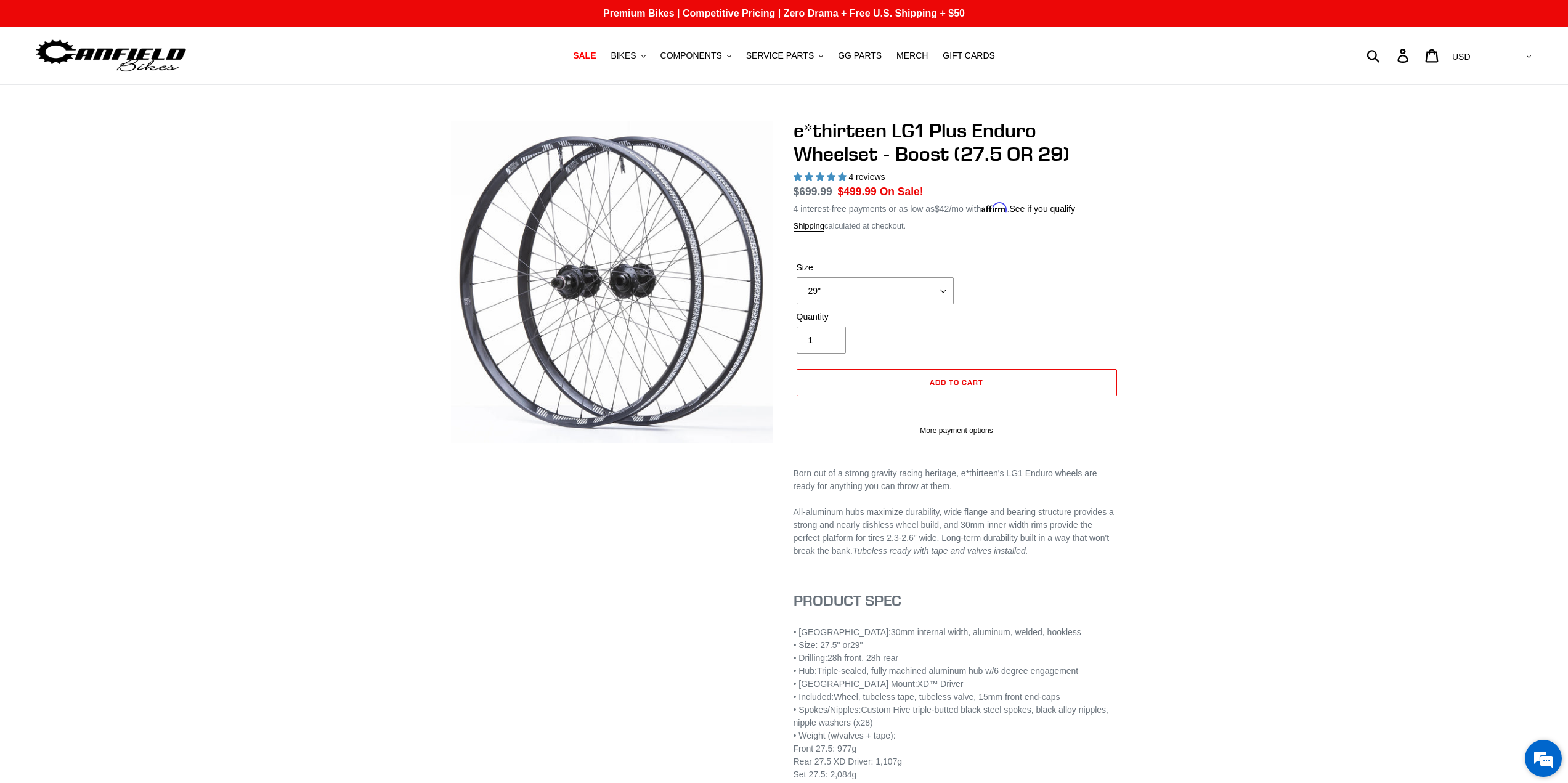
click at [1541, 742] on div "We're Online! How may I help you today?" at bounding box center [1543, 758] width 37 height 37
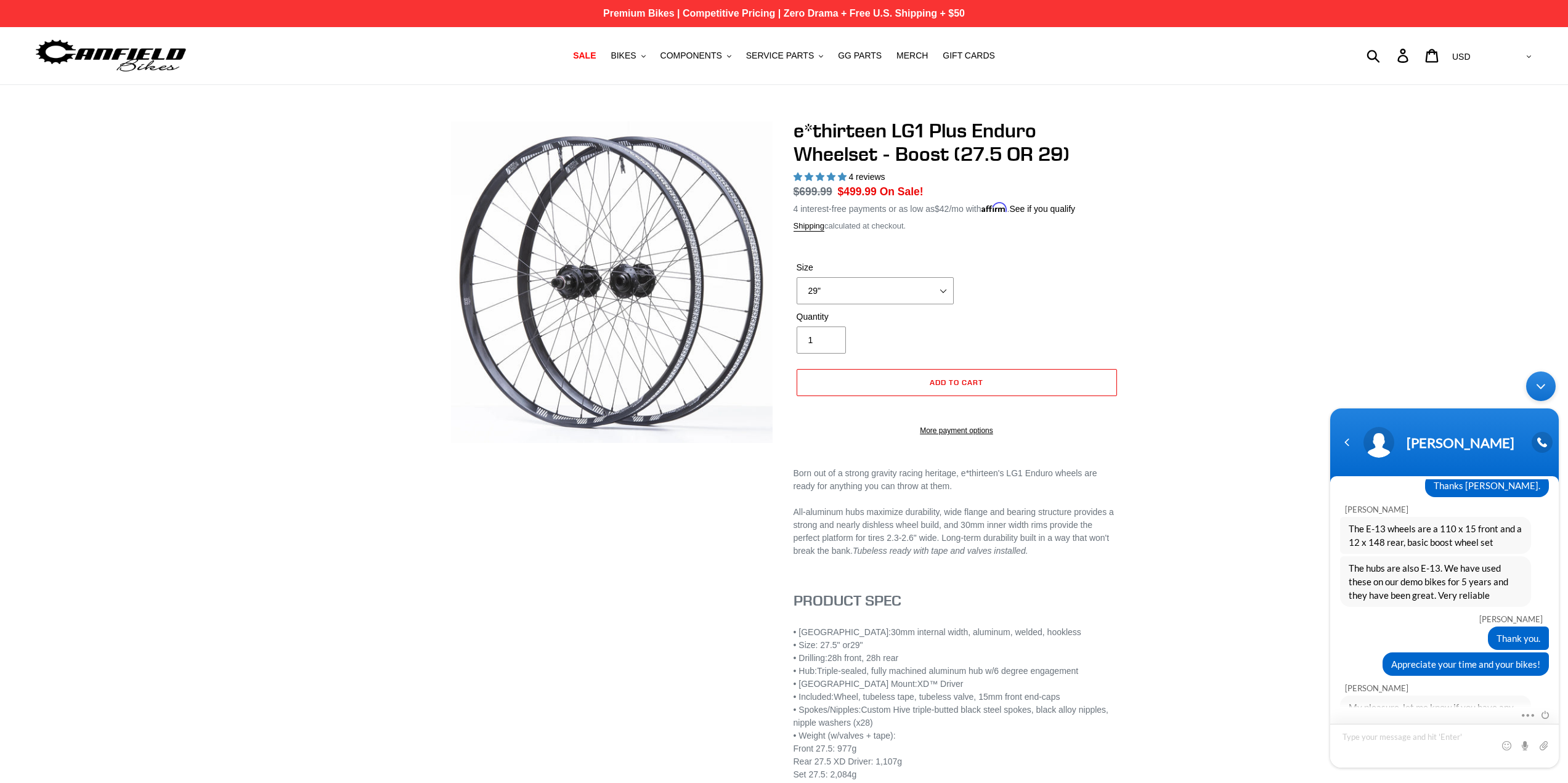
scroll to position [304, 0]
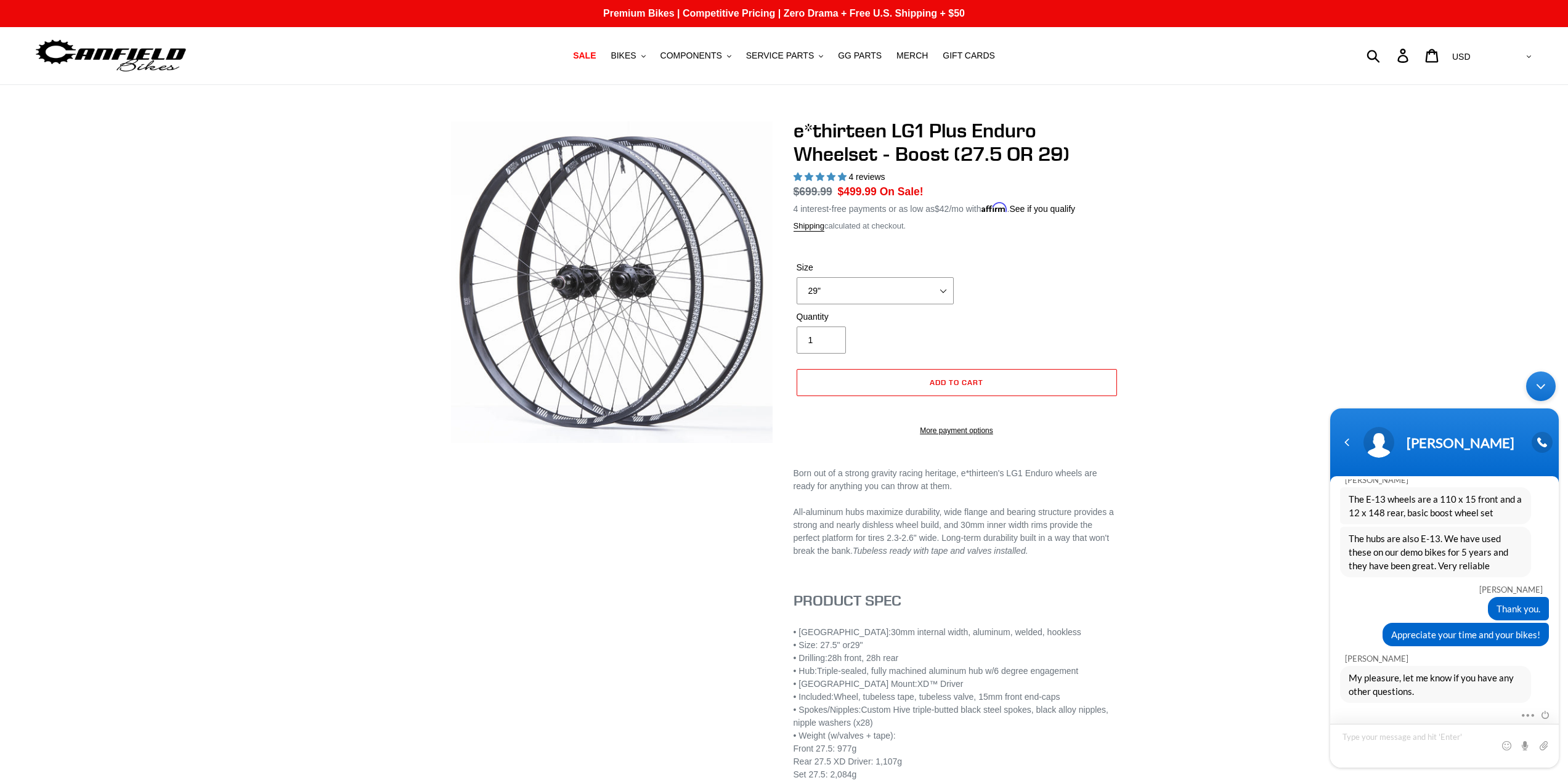
click at [1395, 743] on textarea "Type your message and hit 'Enter'" at bounding box center [1445, 746] width 229 height 44
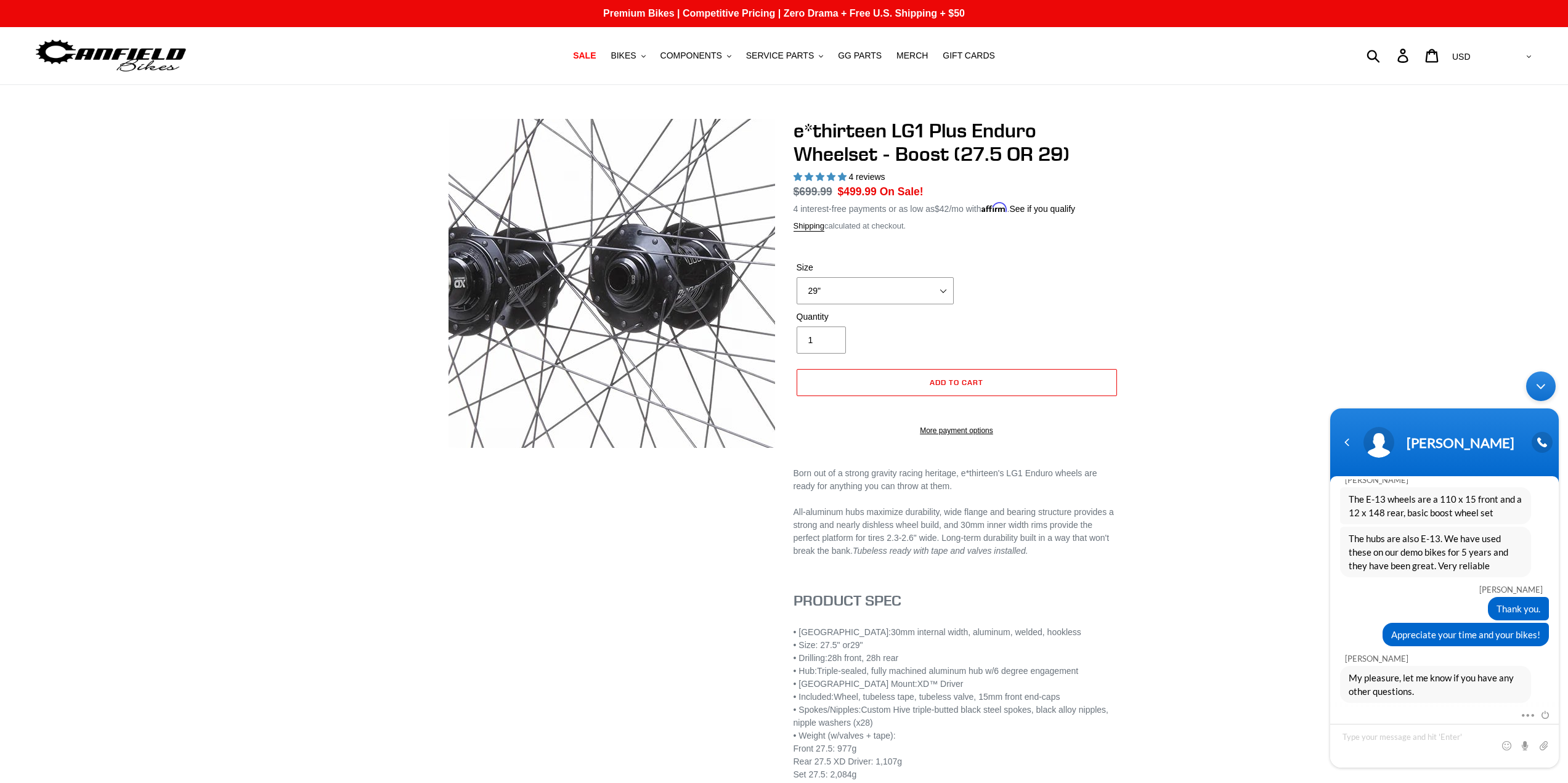
click at [619, 284] on img at bounding box center [596, 281] width 1009 height 1009
drag, startPoint x: 619, startPoint y: 284, endPoint x: 186, endPoint y: 473, distance: 472.5
click at [186, 473] on div "e*thirteen LG1 Plus Enduro Wheelset - Boost (27.5 OR 29) 4 reviews Regular pric…" at bounding box center [784, 476] width 1568 height 715
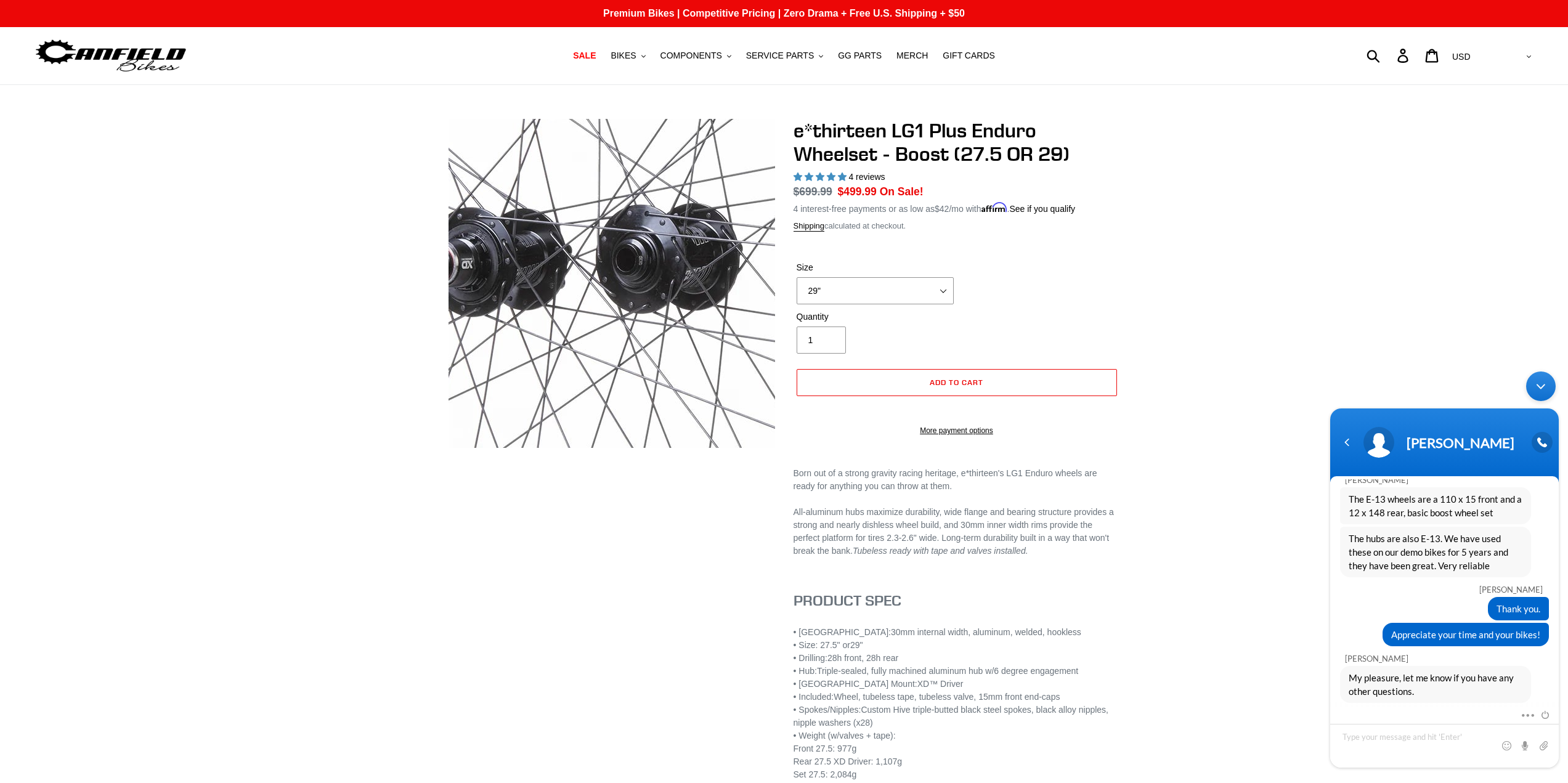
click at [616, 293] on img at bounding box center [603, 263] width 1009 height 1009
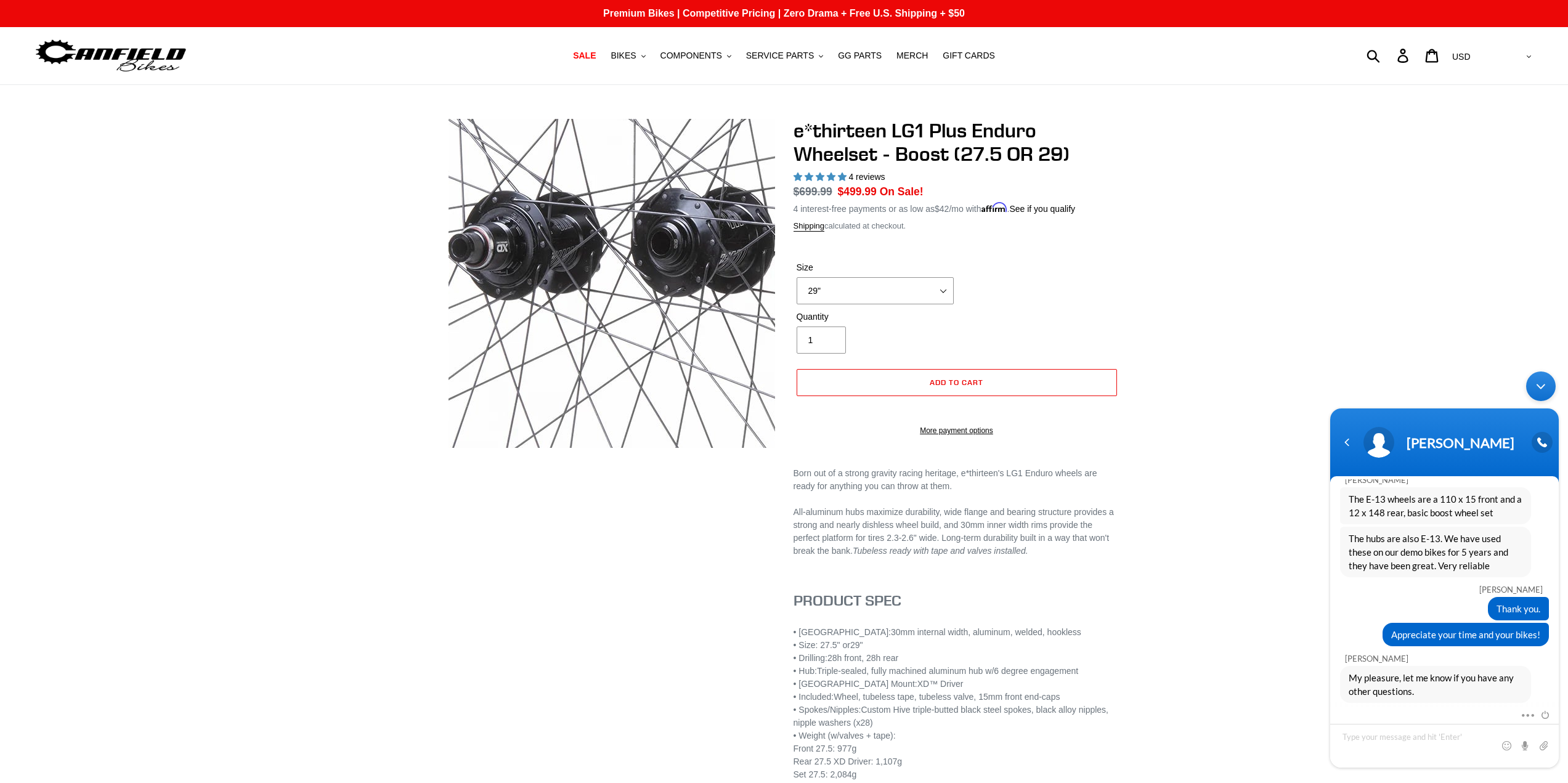
click at [599, 301] on img at bounding box center [638, 245] width 1009 height 1009
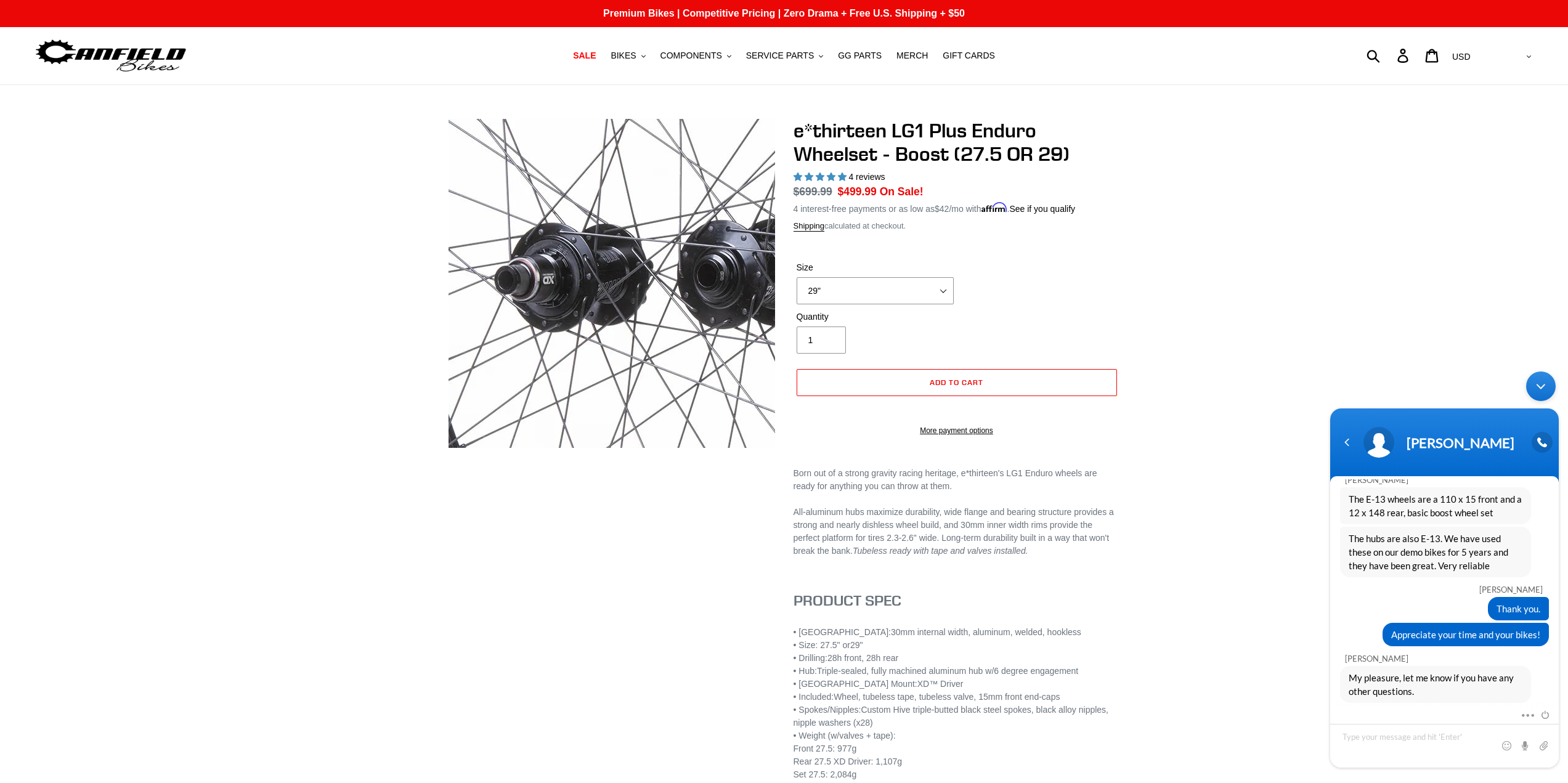
click at [577, 286] on img at bounding box center [685, 278] width 1009 height 1009
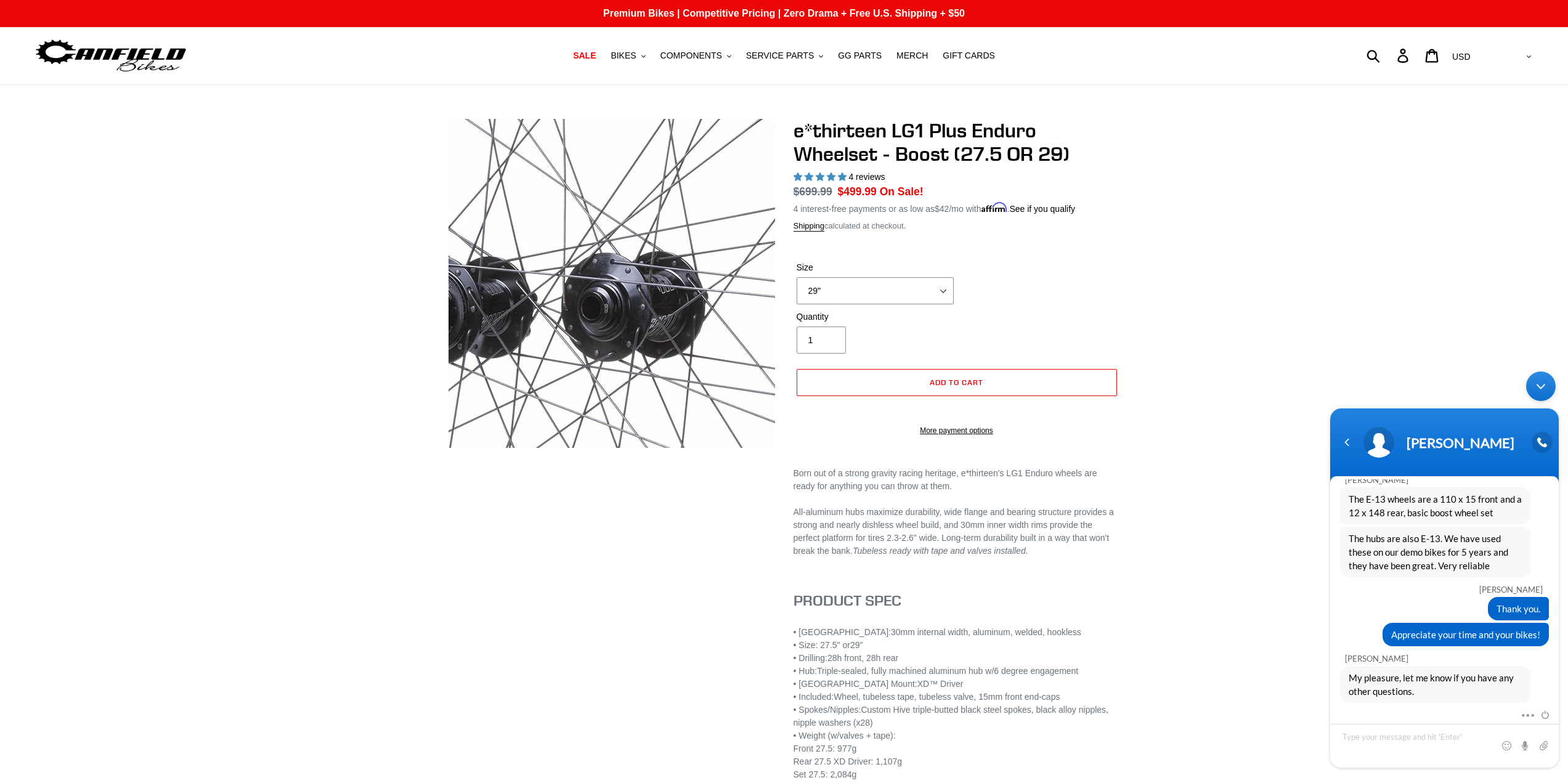
click at [632, 270] on img at bounding box center [569, 311] width 1009 height 1009
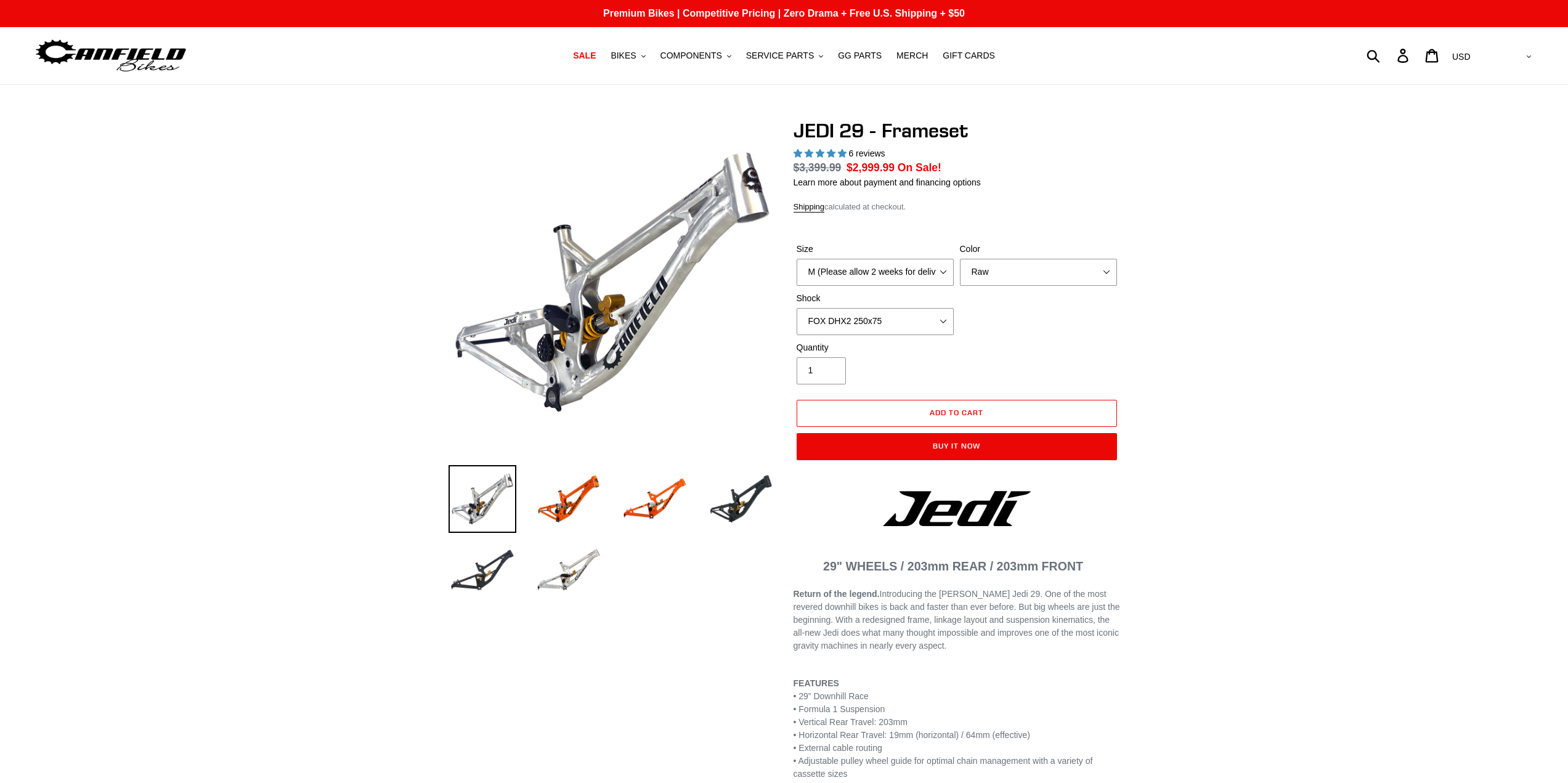
select select "highest-rating"
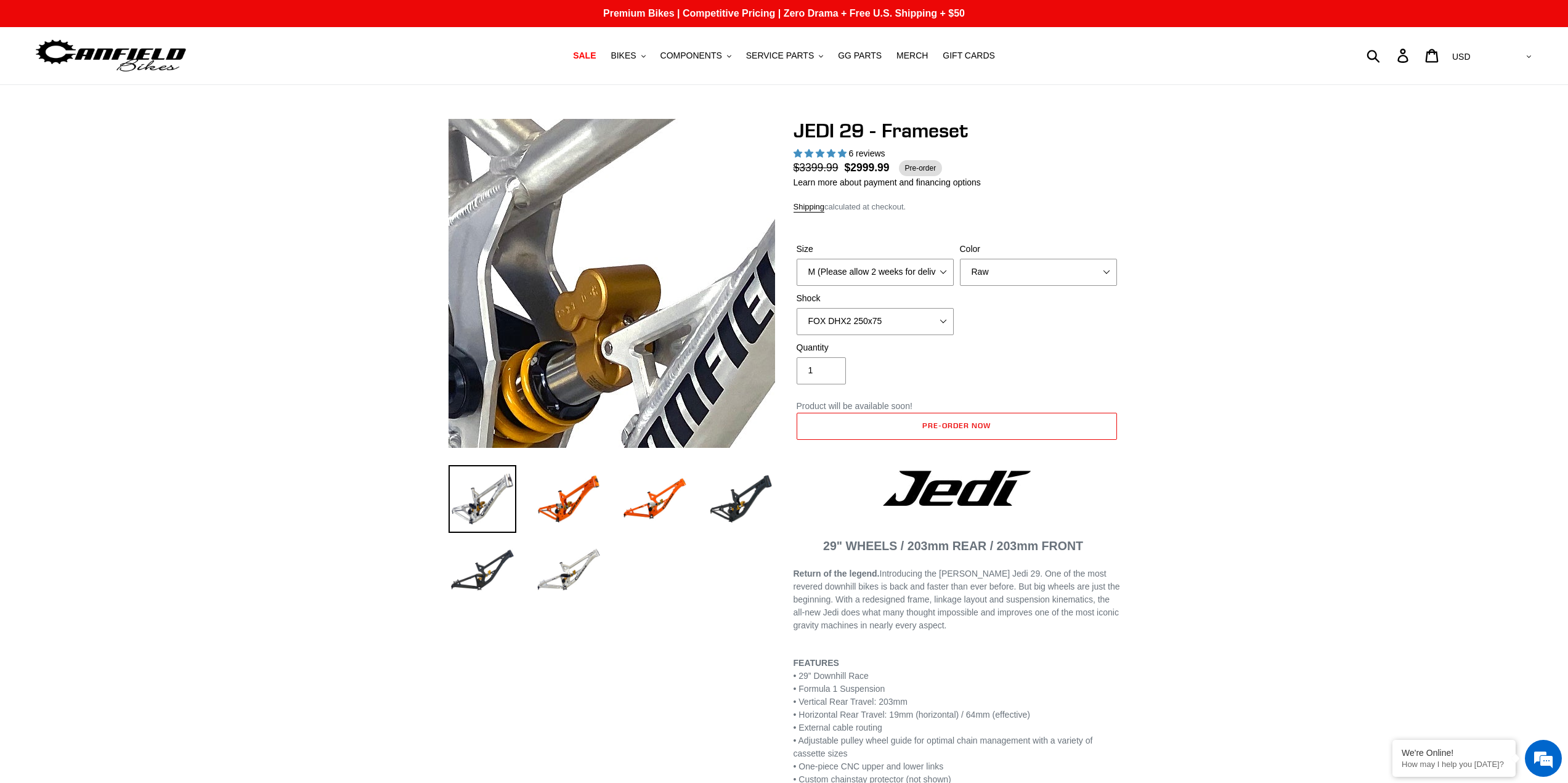
click at [612, 306] on img at bounding box center [608, 217] width 1262 height 1262
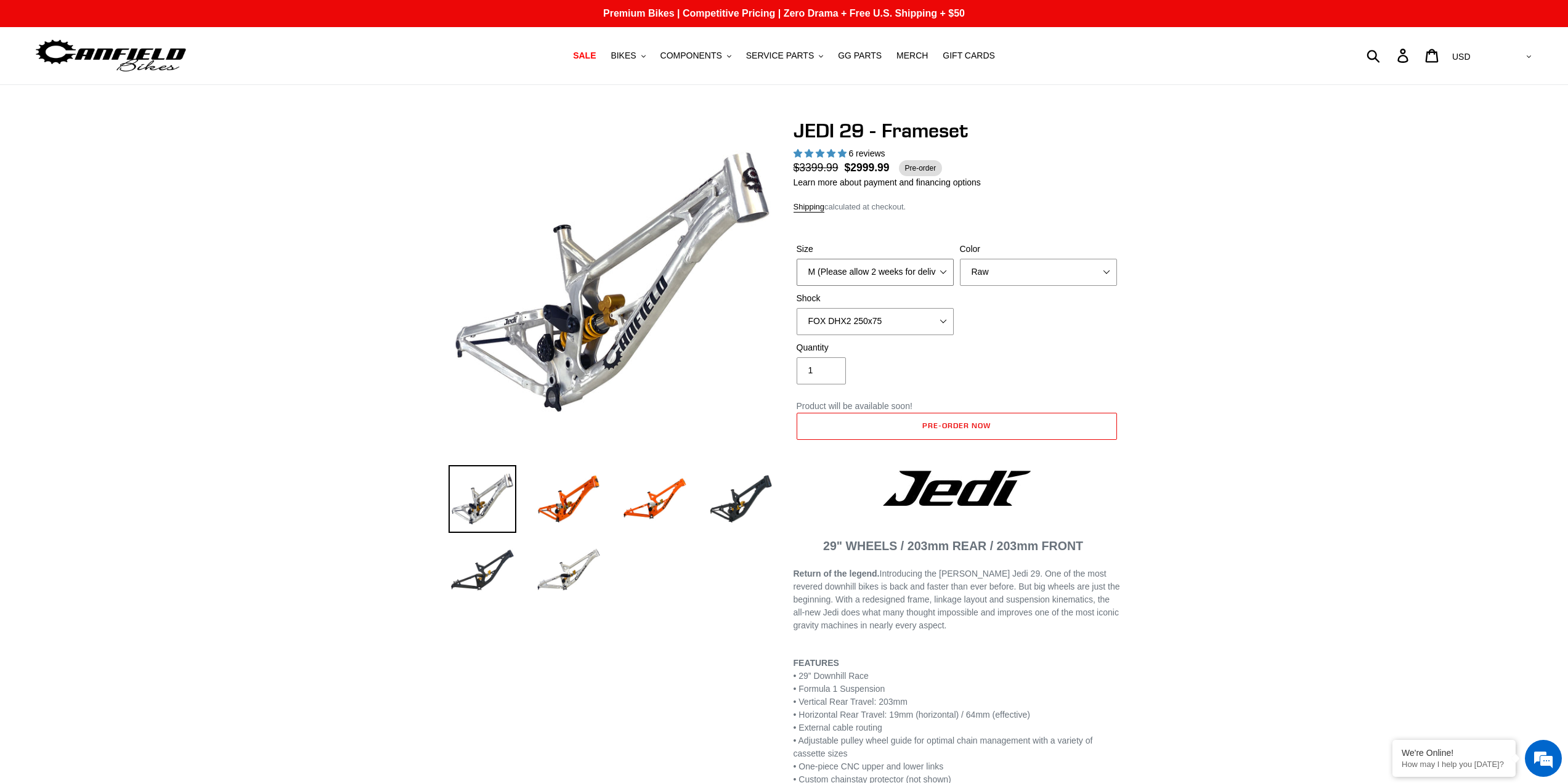
click at [945, 279] on select "M (Please allow 2 weeks for delivery) L (Please allow 2 weeks for delivery) XL" at bounding box center [875, 272] width 157 height 27
select select "L (Please allow 2 weeks for delivery)"
click at [797, 259] on select "M (Please allow 2 weeks for delivery) L (Please allow 2 weeks for delivery) XL" at bounding box center [875, 272] width 157 height 27
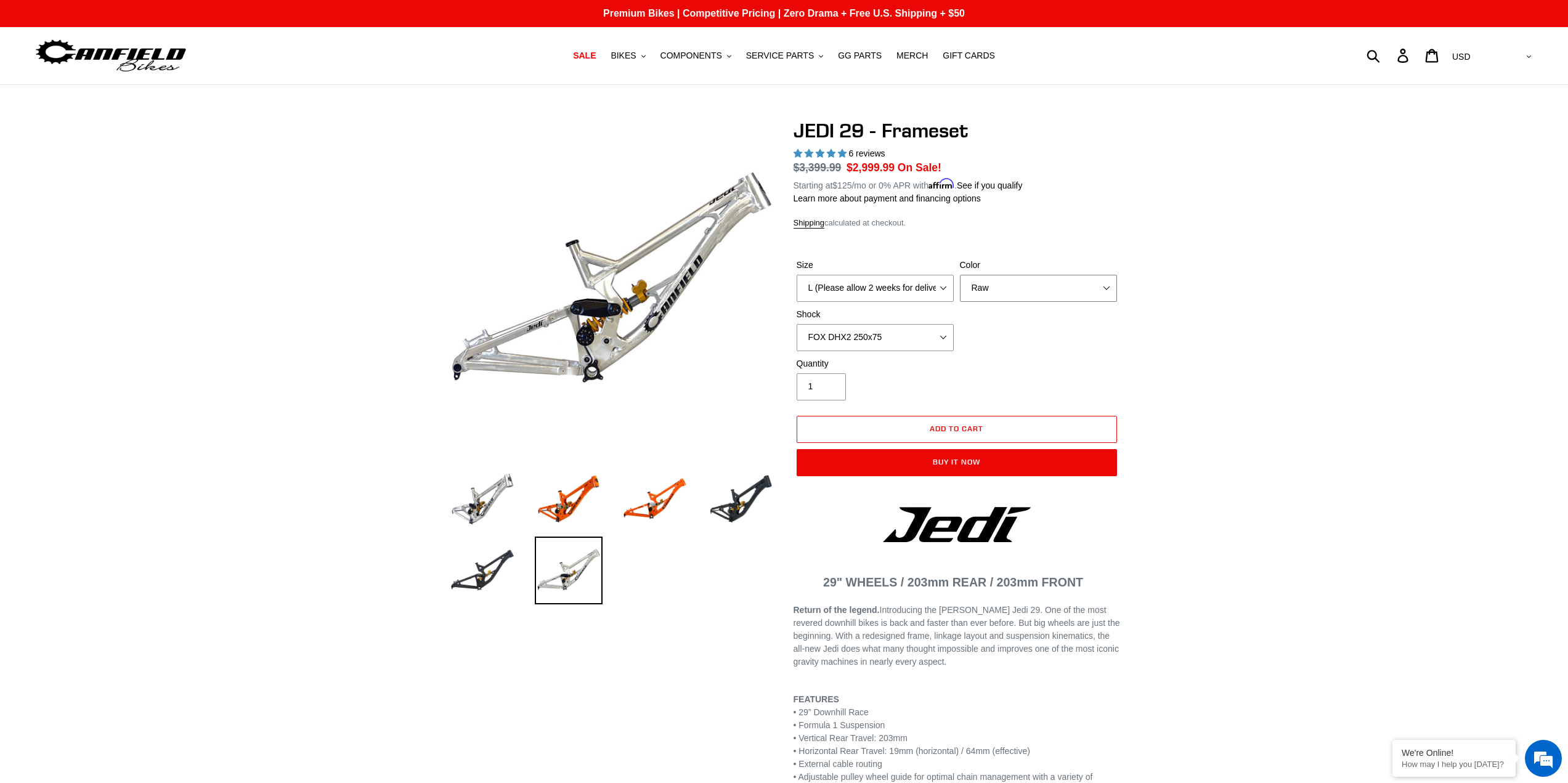
click at [1006, 279] on select "Orange Raw Stealth Black" at bounding box center [1039, 288] width 157 height 27
select select "Stealth Black"
click at [960, 275] on select "Orange Raw Stealth Black" at bounding box center [1039, 288] width 157 height 27
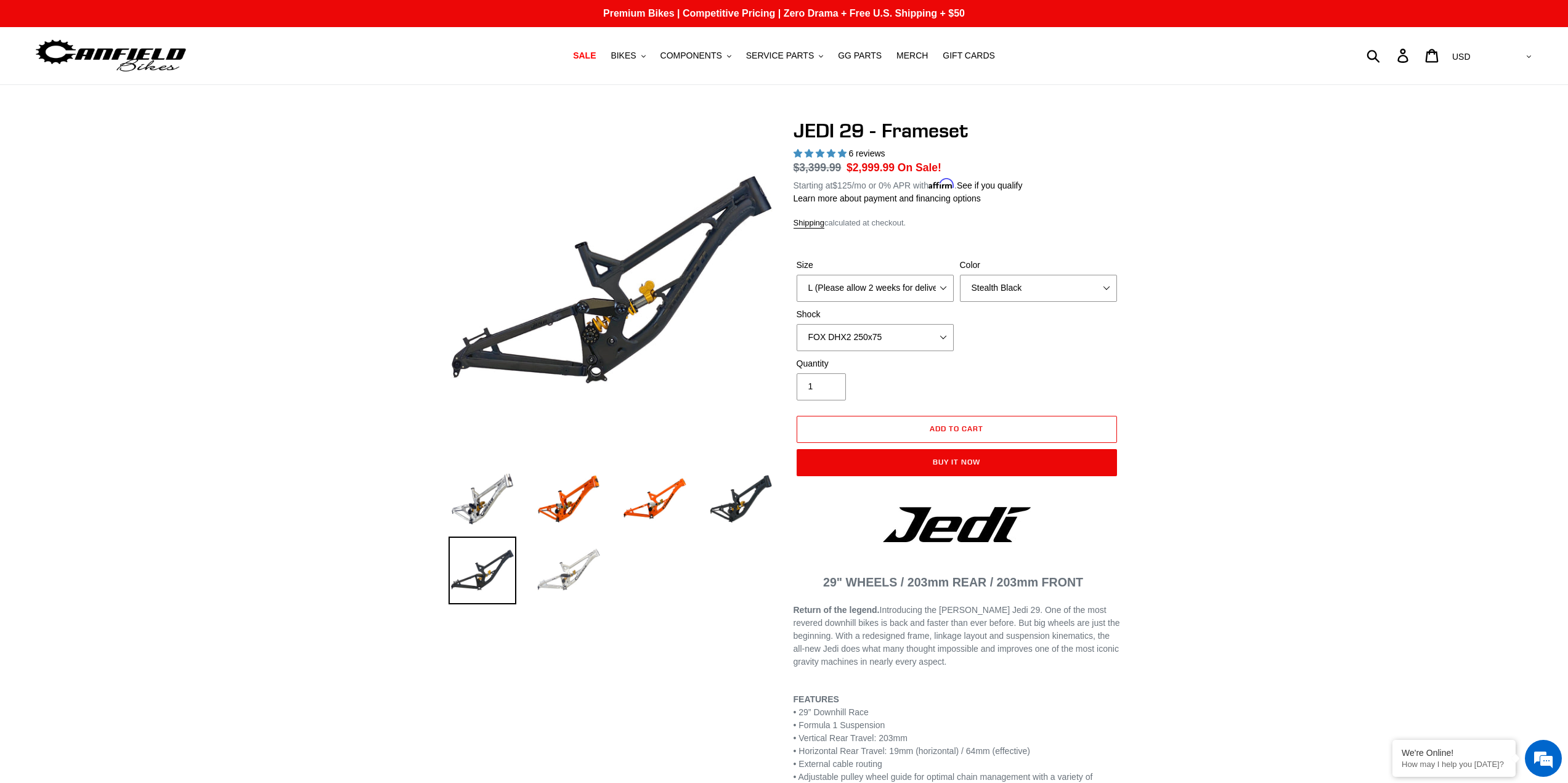
click at [569, 574] on img at bounding box center [569, 571] width 68 height 68
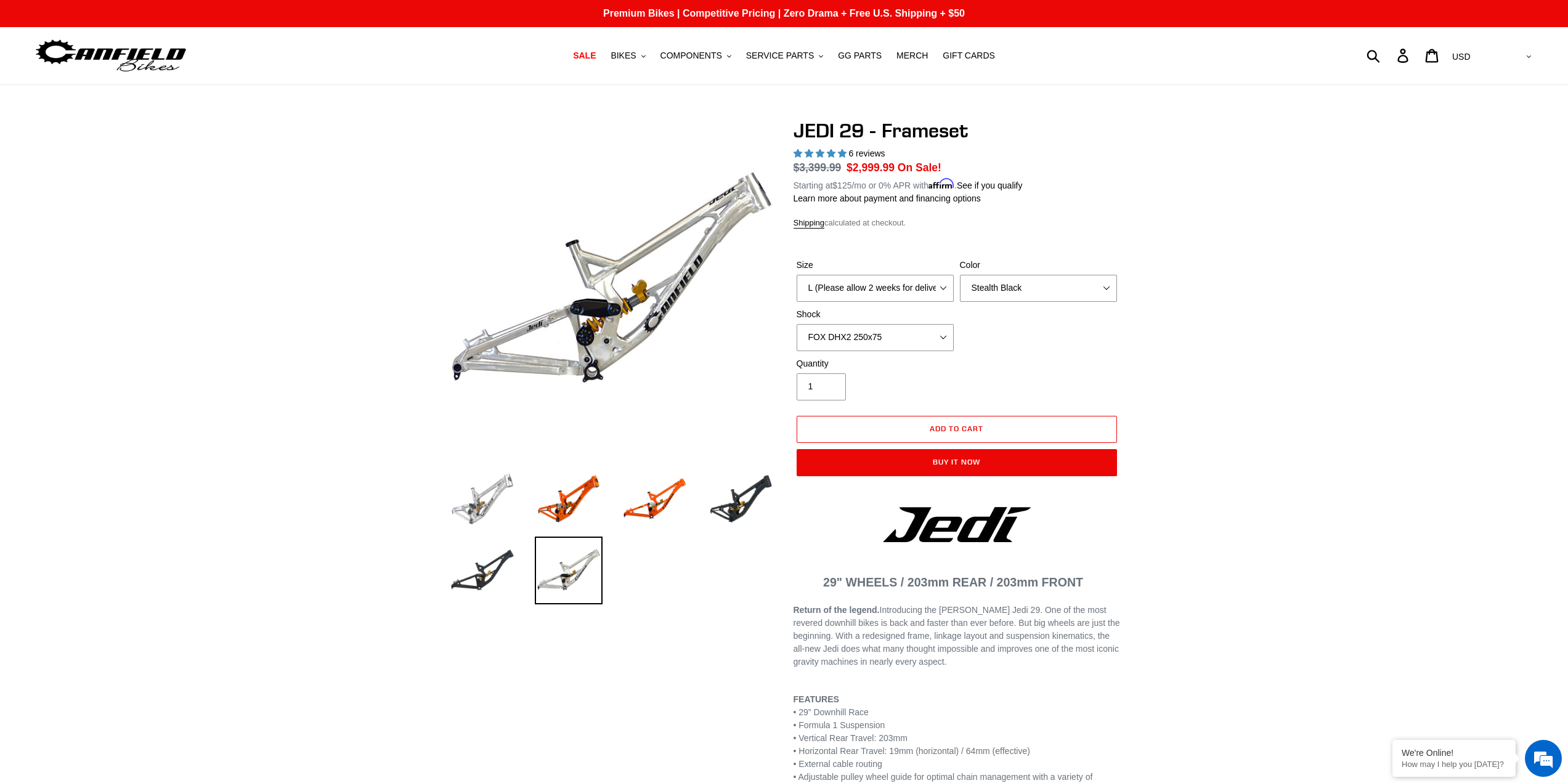
click at [479, 517] on img at bounding box center [483, 499] width 68 height 68
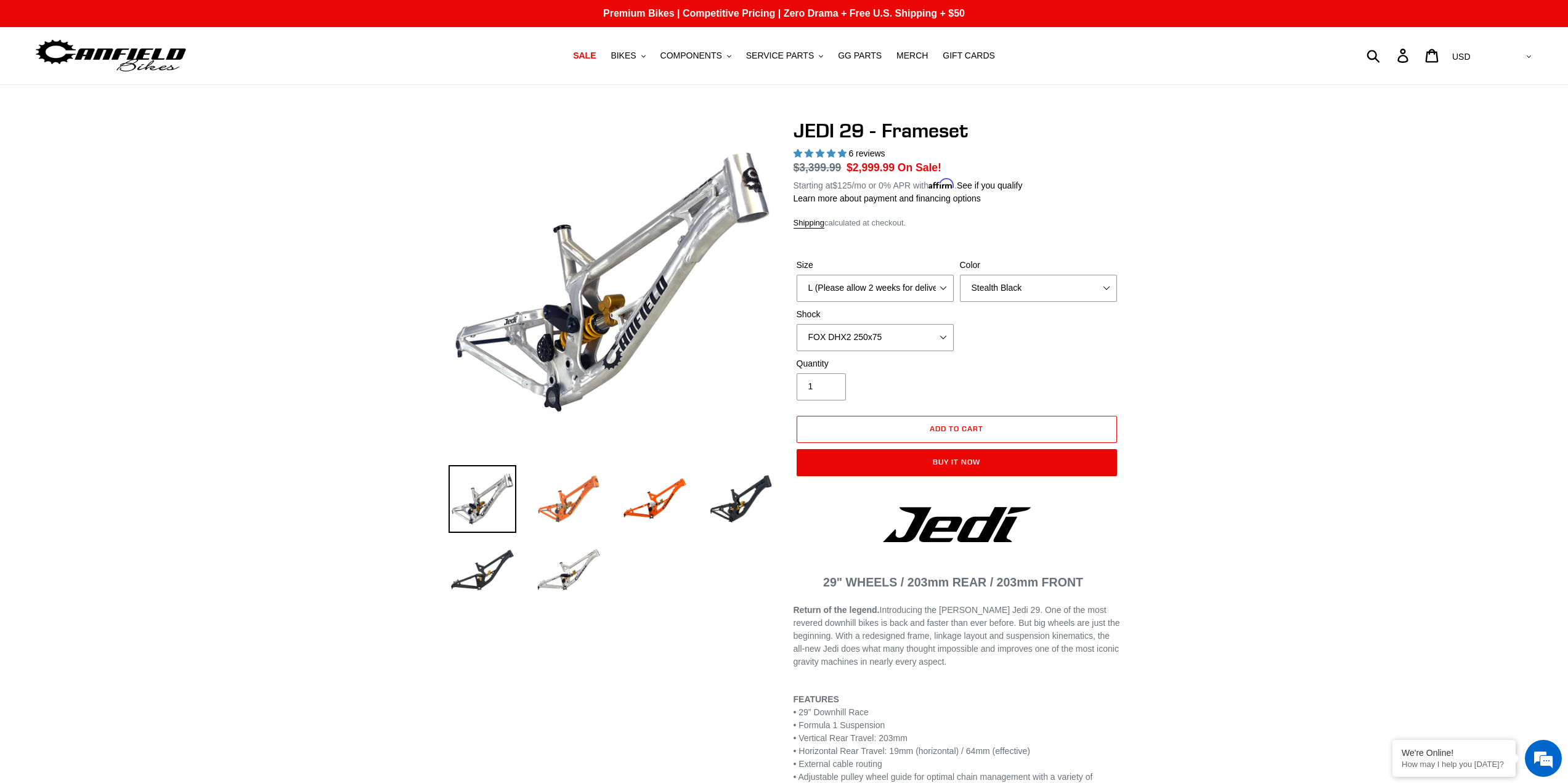
click at [563, 517] on img at bounding box center [569, 499] width 68 height 68
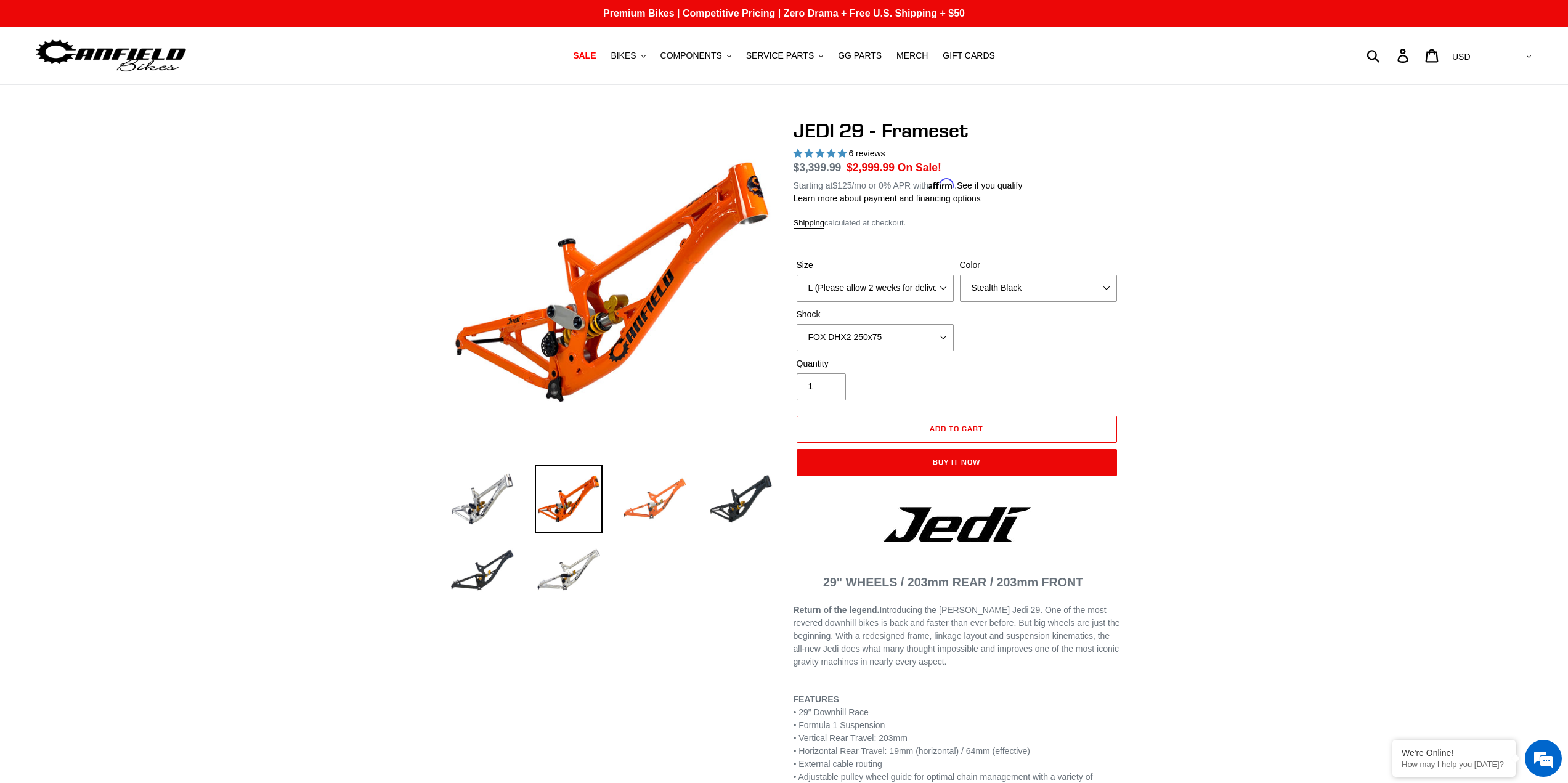
click at [654, 507] on img at bounding box center [655, 499] width 68 height 68
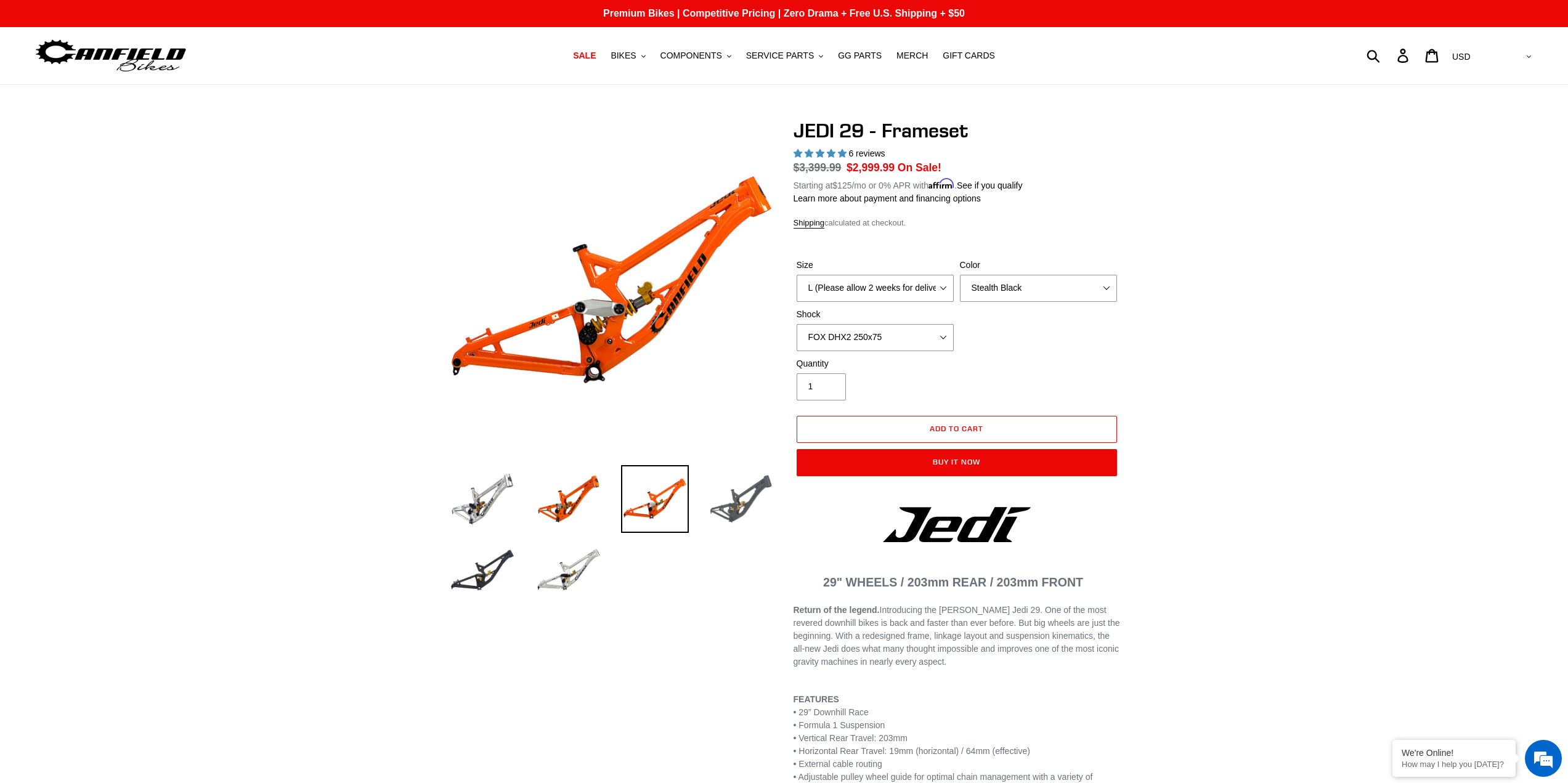
click at [751, 502] on img at bounding box center [742, 499] width 68 height 68
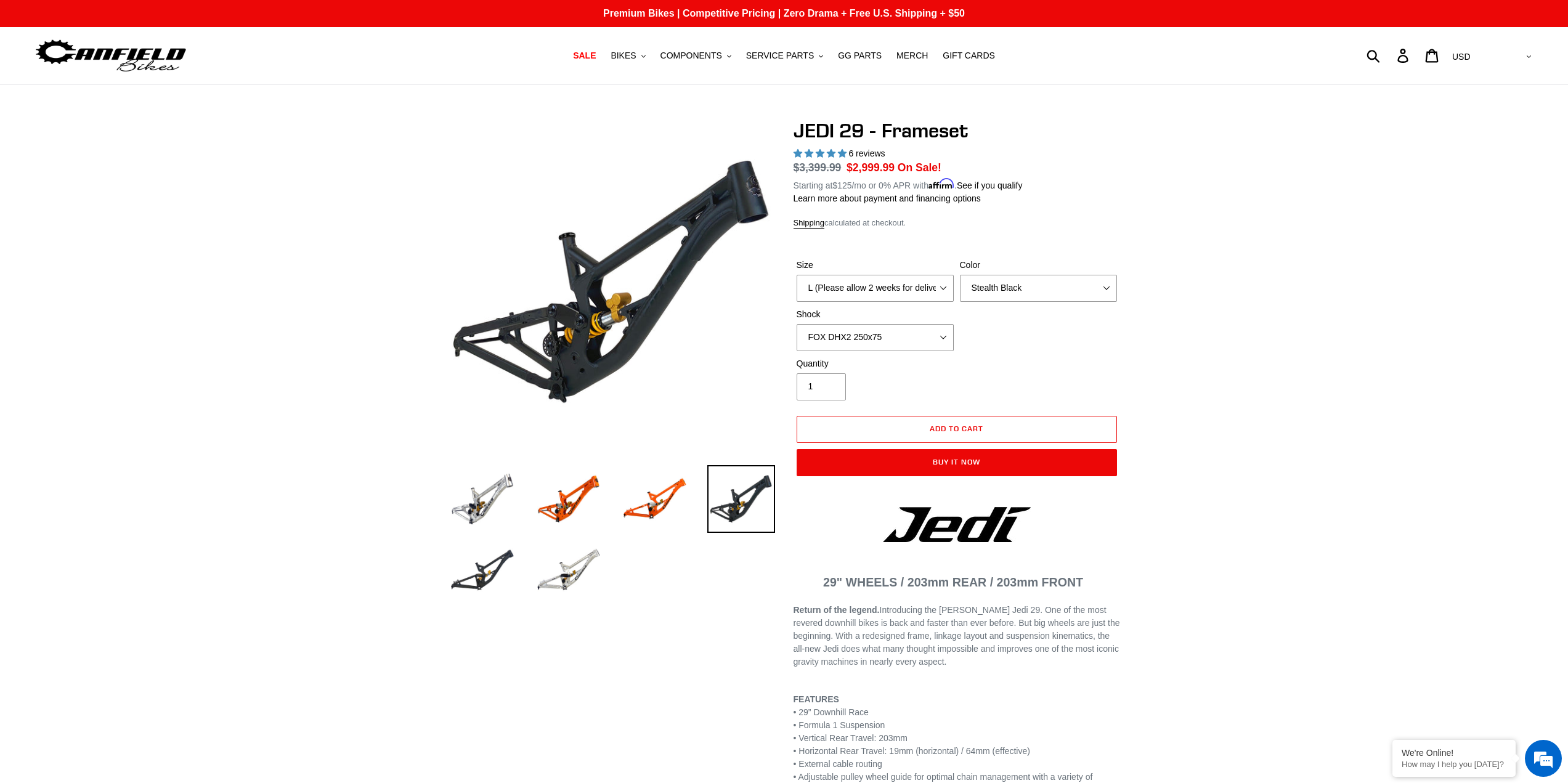
click at [622, 562] on ul at bounding box center [602, 539] width 345 height 143
click at [585, 567] on img at bounding box center [569, 571] width 68 height 68
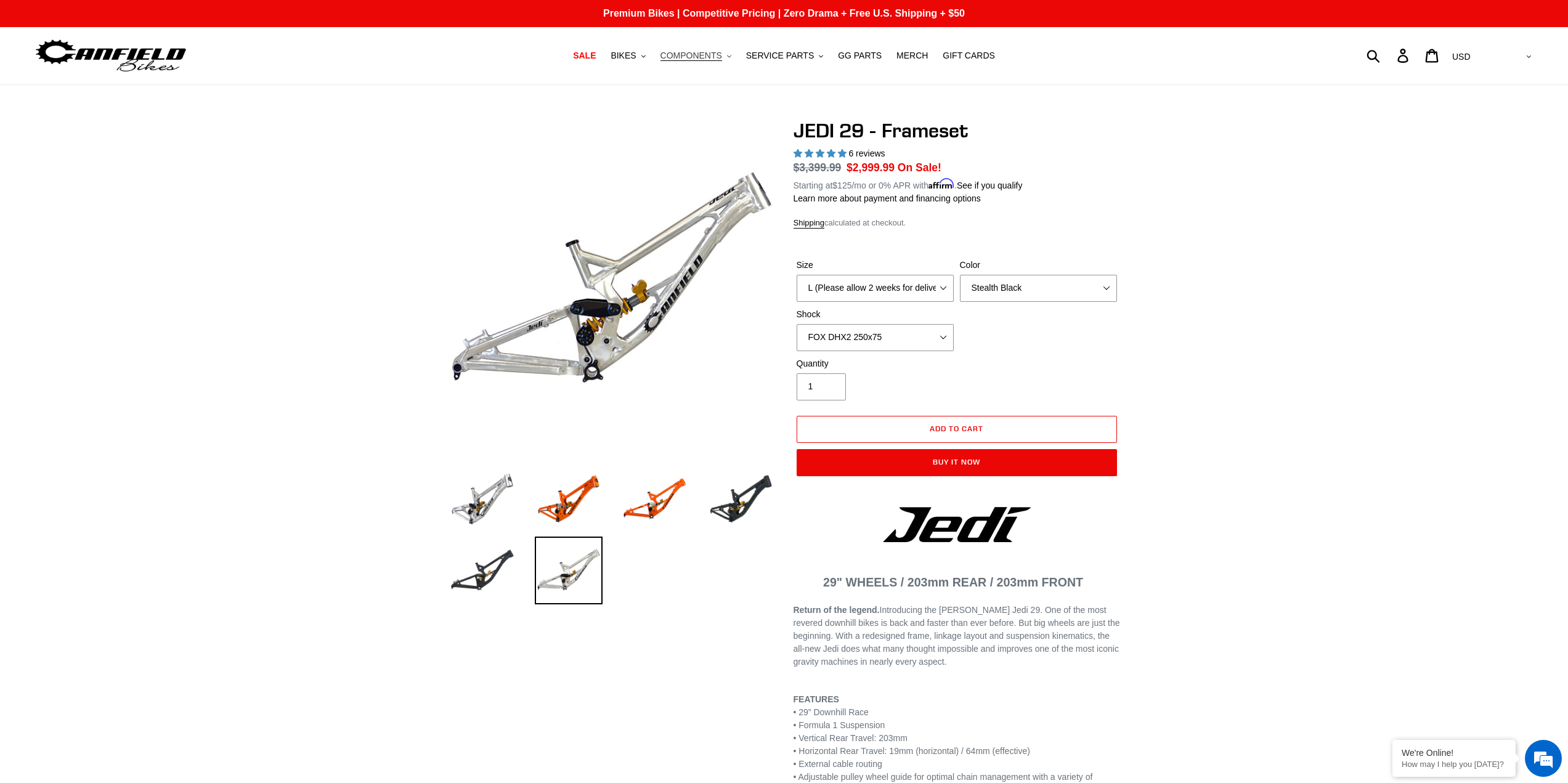
click at [713, 51] on span "COMPONENTS" at bounding box center [691, 55] width 62 height 10
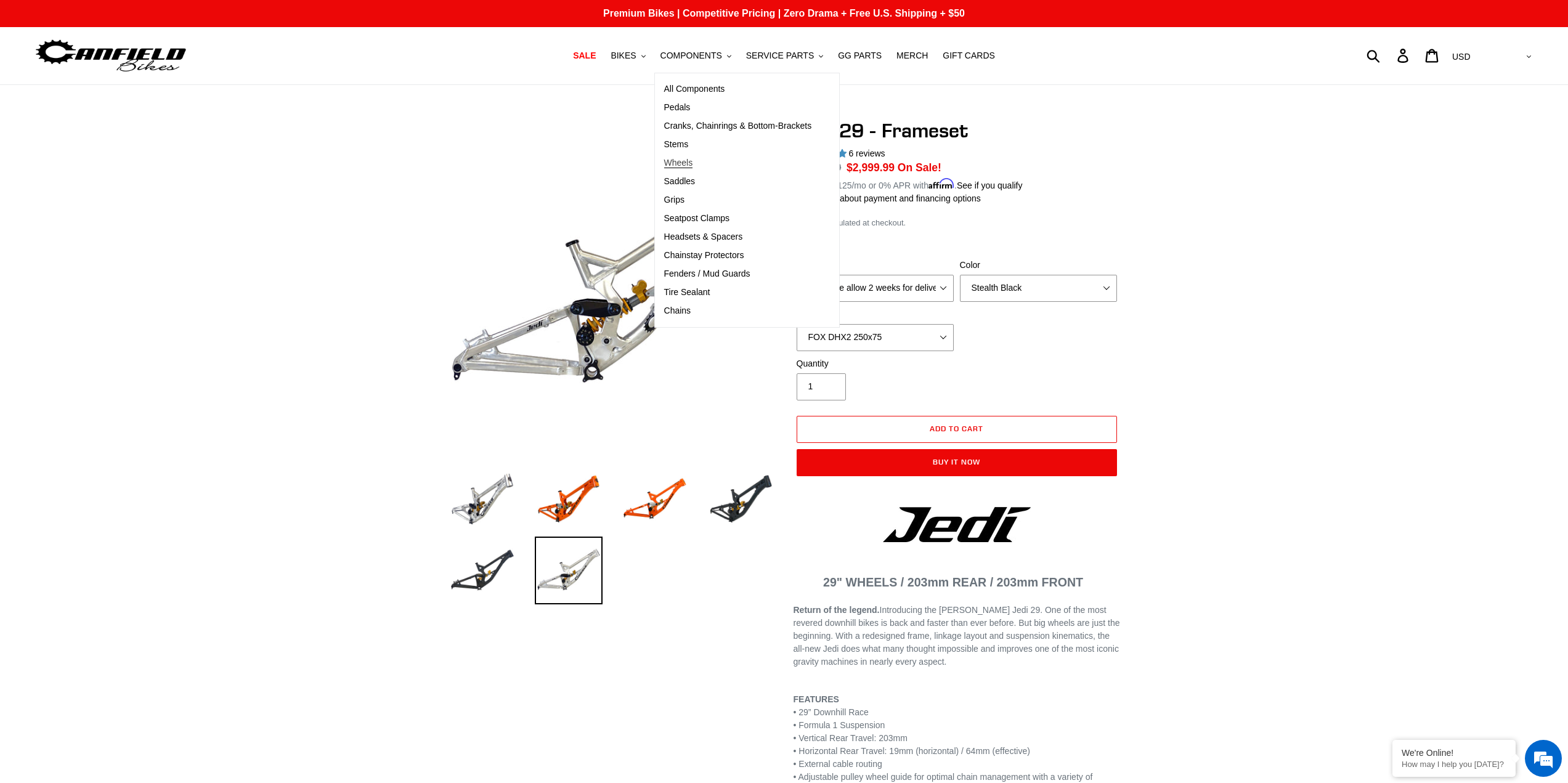
click at [687, 164] on span "Wheels" at bounding box center [679, 163] width 29 height 10
